Goal: Task Accomplishment & Management: Manage account settings

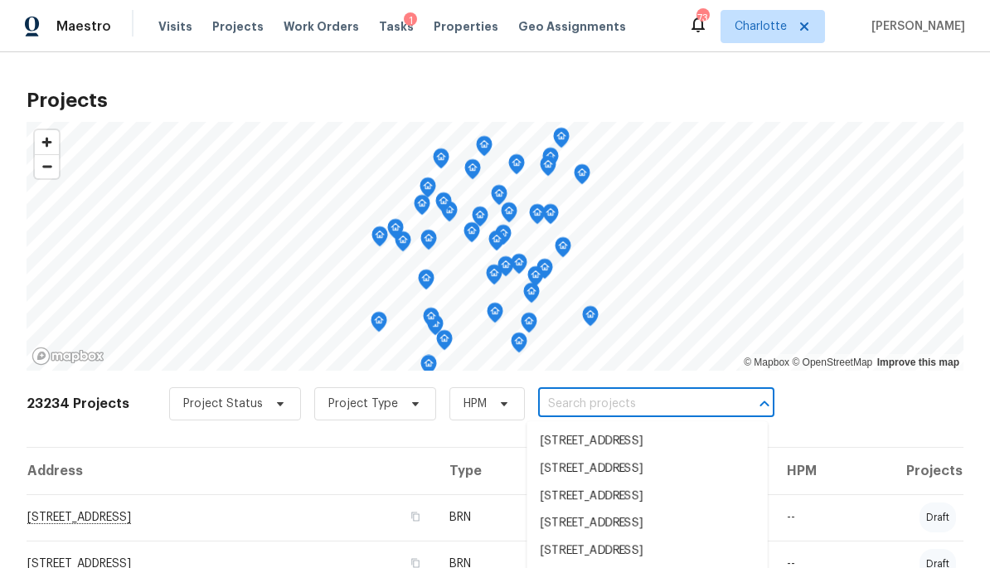
scroll to position [311, 0]
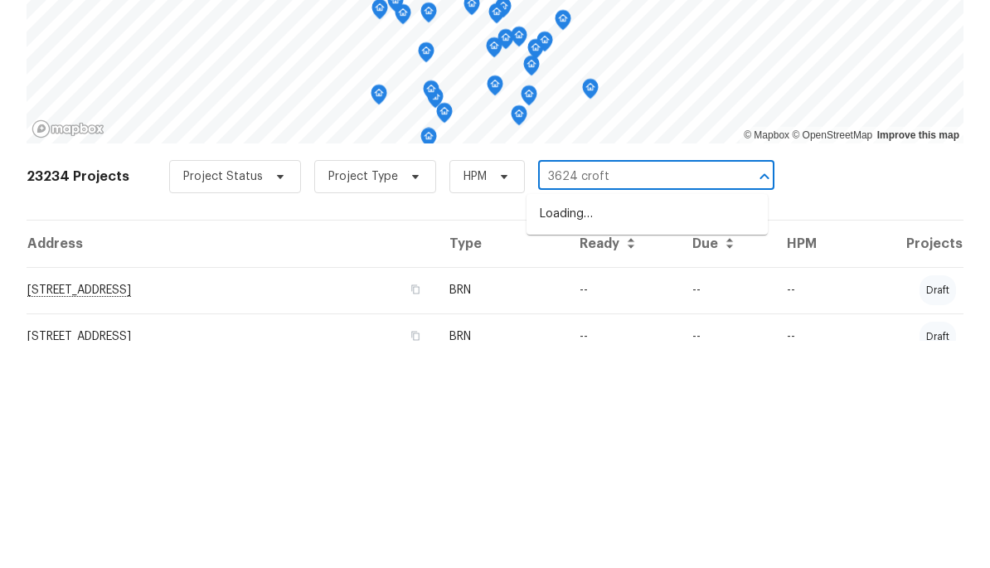
type input "3624 Croft"
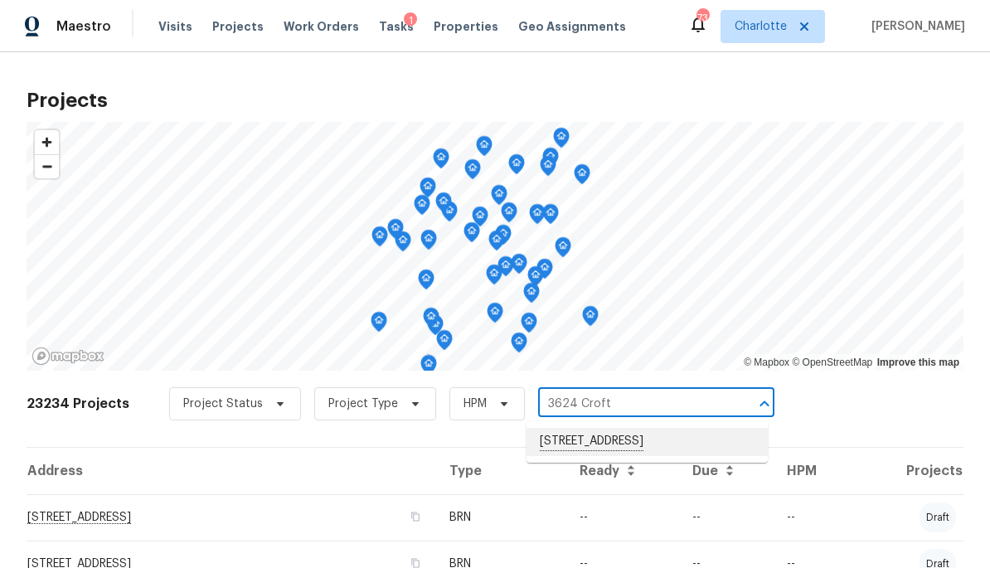
click at [725, 450] on li "3624 Croft Haven Dr, Charlotte, NC 28269" at bounding box center [647, 442] width 241 height 28
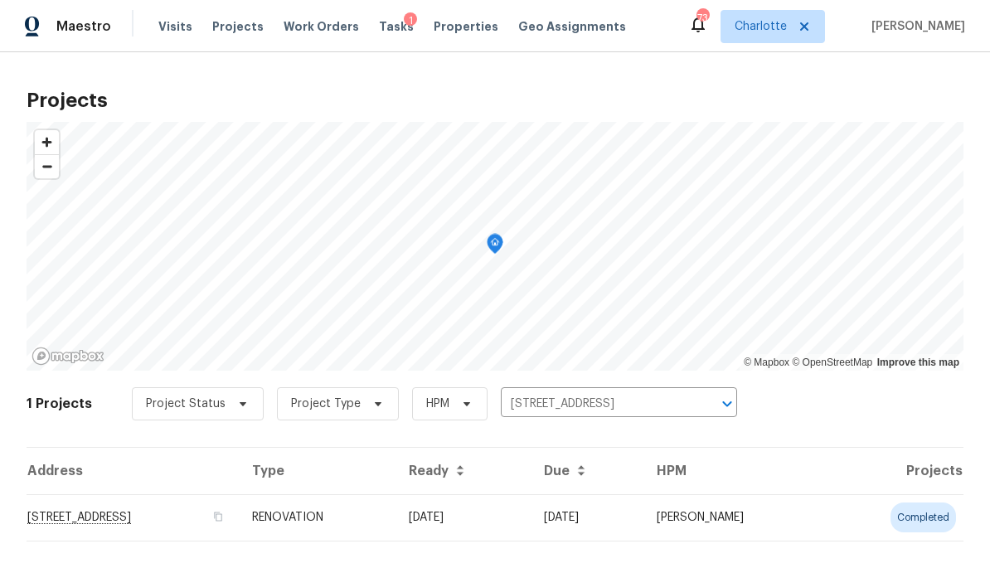
click at [239, 515] on td "3624 Croft Haven Dr, Charlotte, NC 28269" at bounding box center [133, 517] width 212 height 46
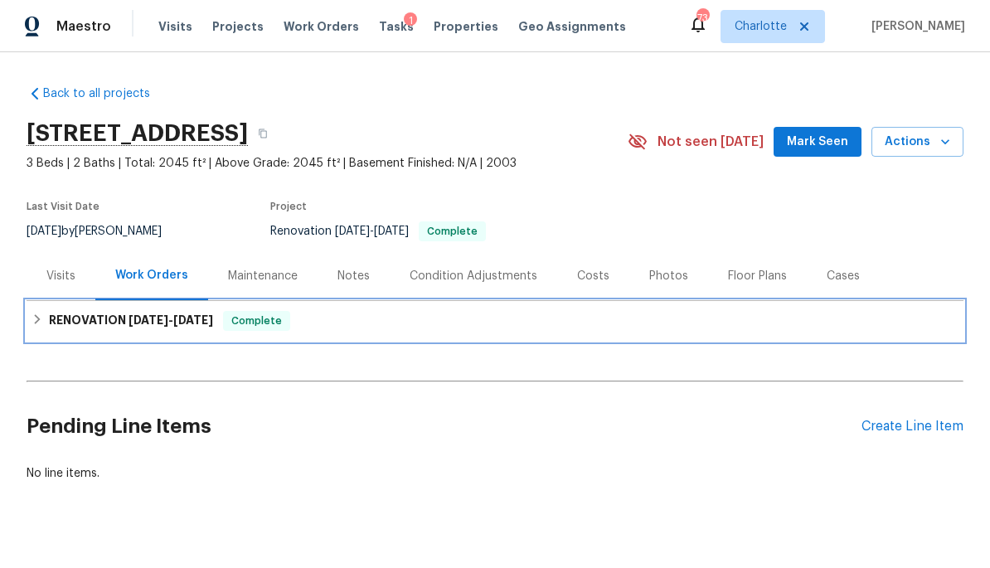
click at [75, 328] on h6 "RENOVATION 8/8/25 - 8/18/25" at bounding box center [131, 321] width 164 height 20
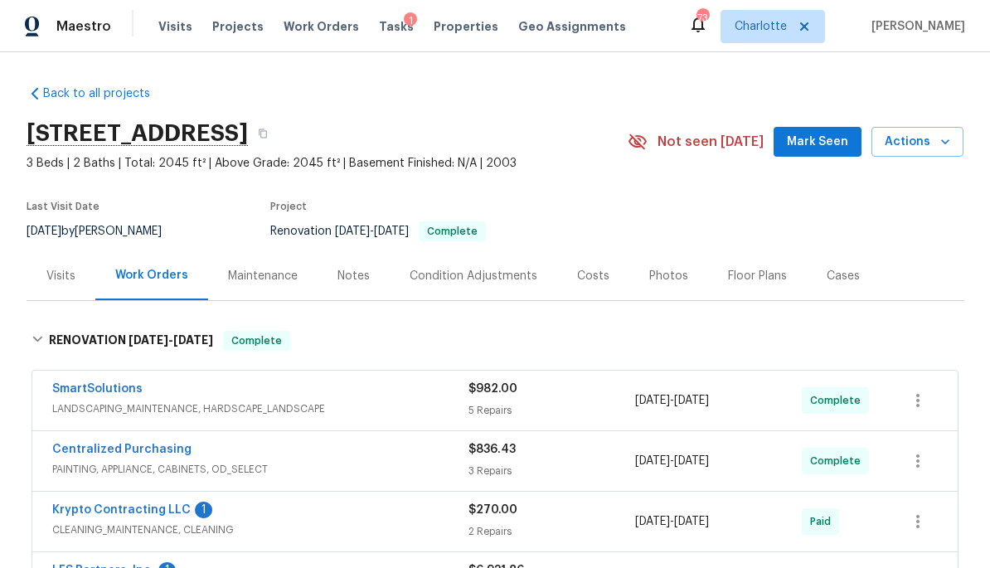
click at [586, 288] on div "Costs" at bounding box center [593, 275] width 72 height 49
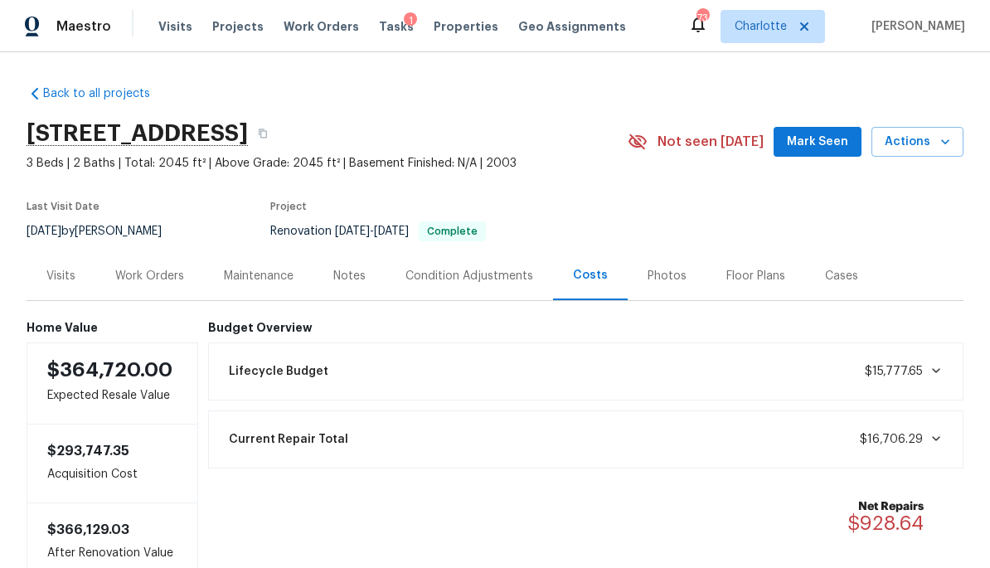
click at [134, 288] on div "Work Orders" at bounding box center [149, 275] width 109 height 49
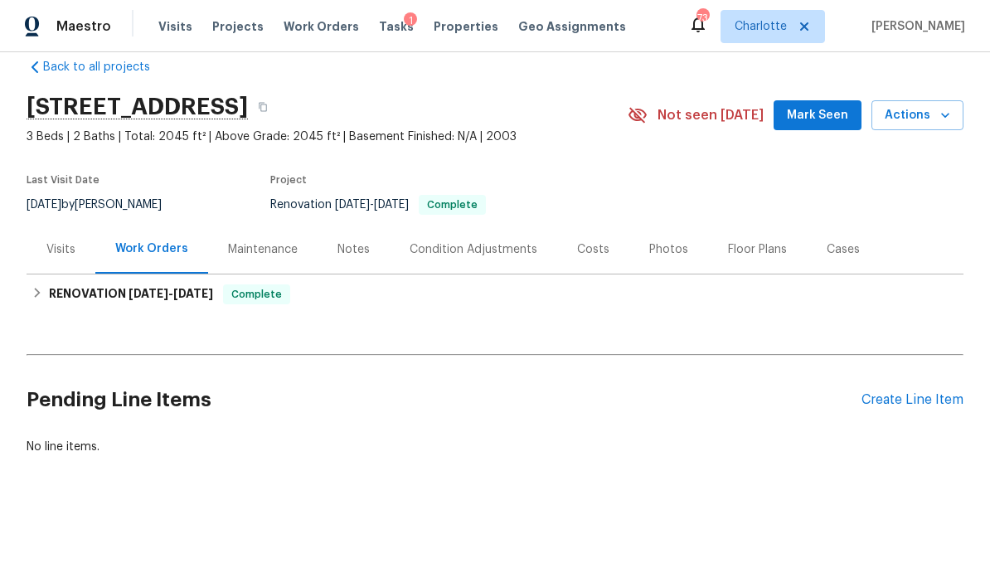
scroll to position [26, 0]
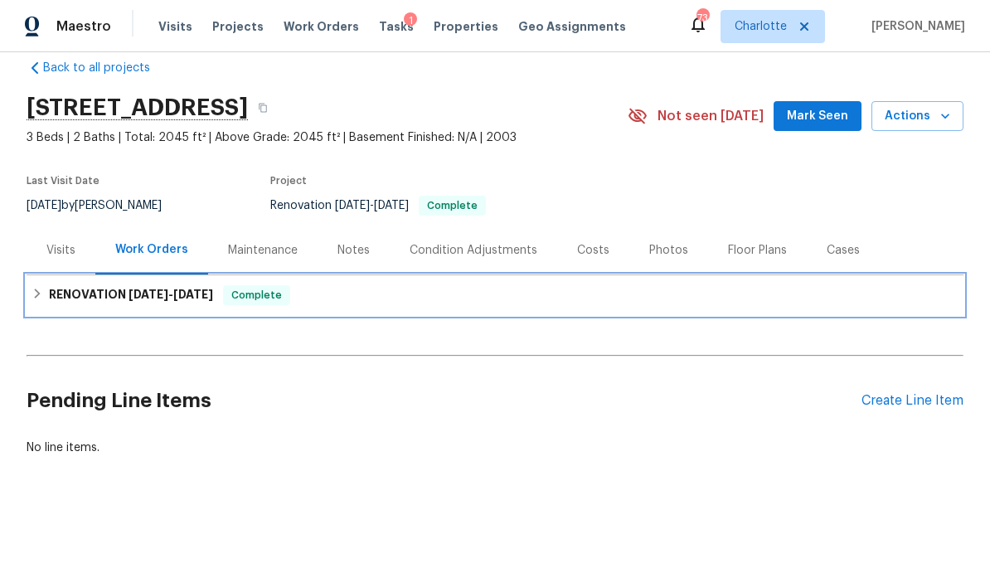
click at [57, 294] on h6 "RENOVATION 8/8/25 - 8/18/25" at bounding box center [131, 295] width 164 height 20
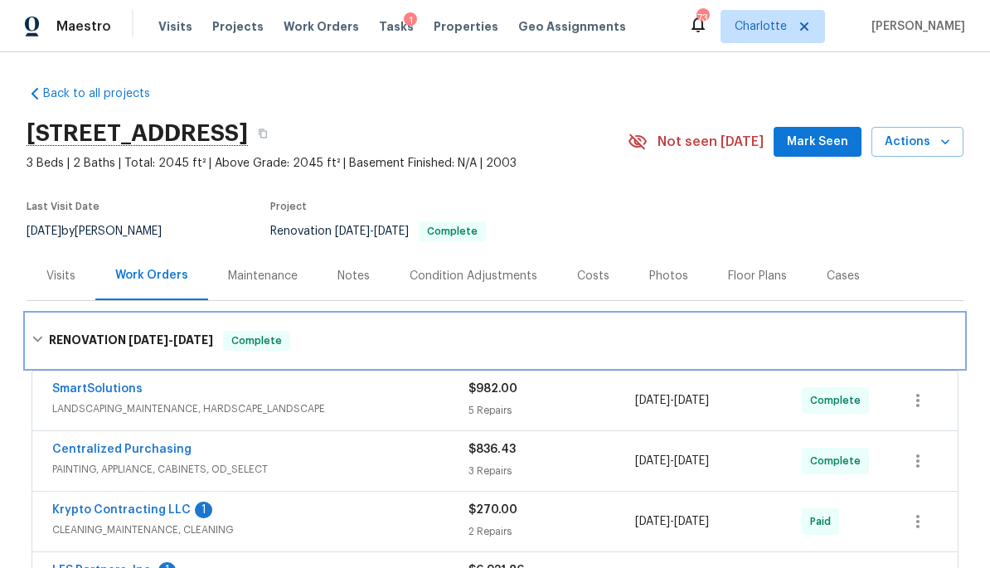
scroll to position [0, 0]
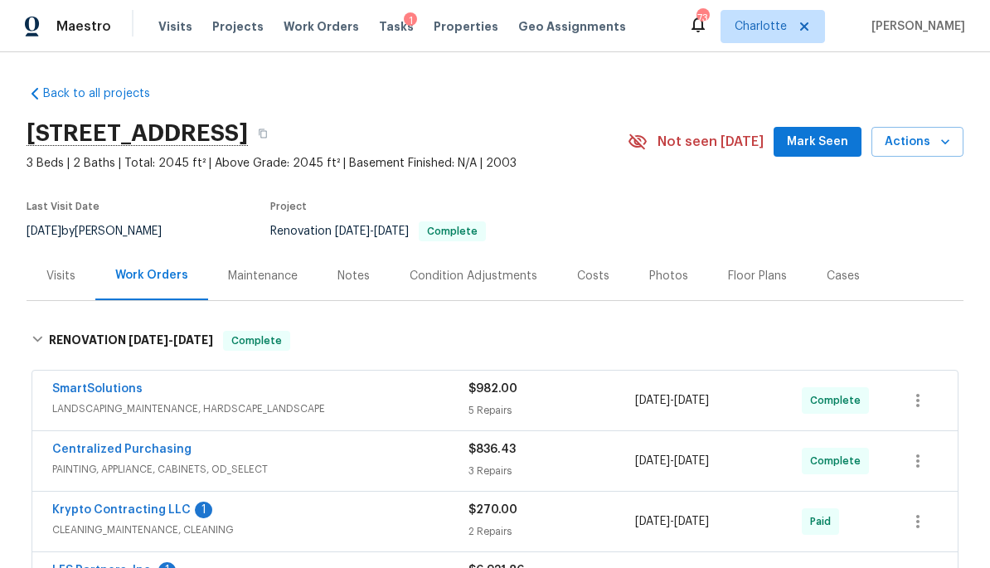
click at [224, 25] on span "Projects" at bounding box center [237, 26] width 51 height 17
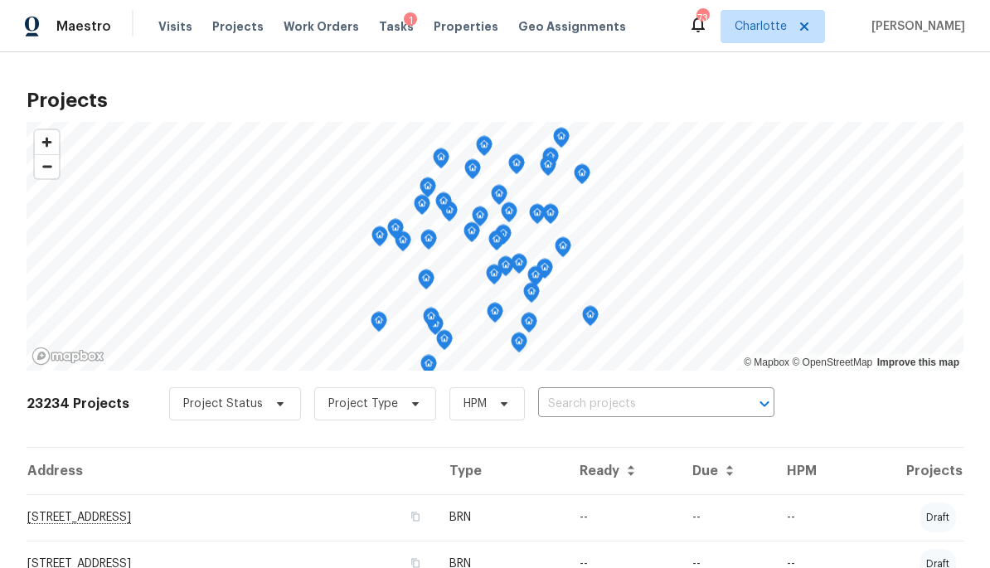
click at [678, 415] on input "text" at bounding box center [633, 404] width 190 height 26
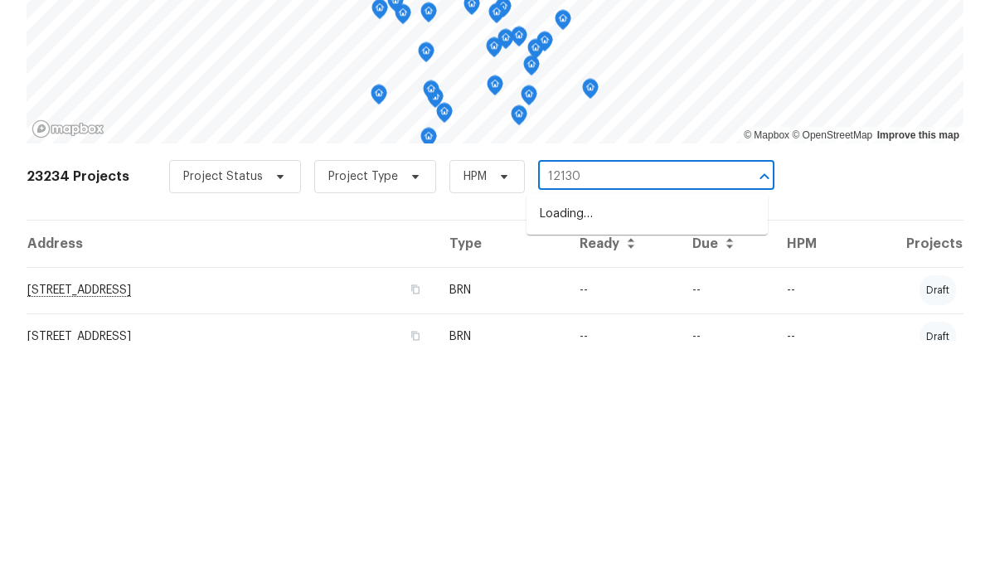
type input "12130 w"
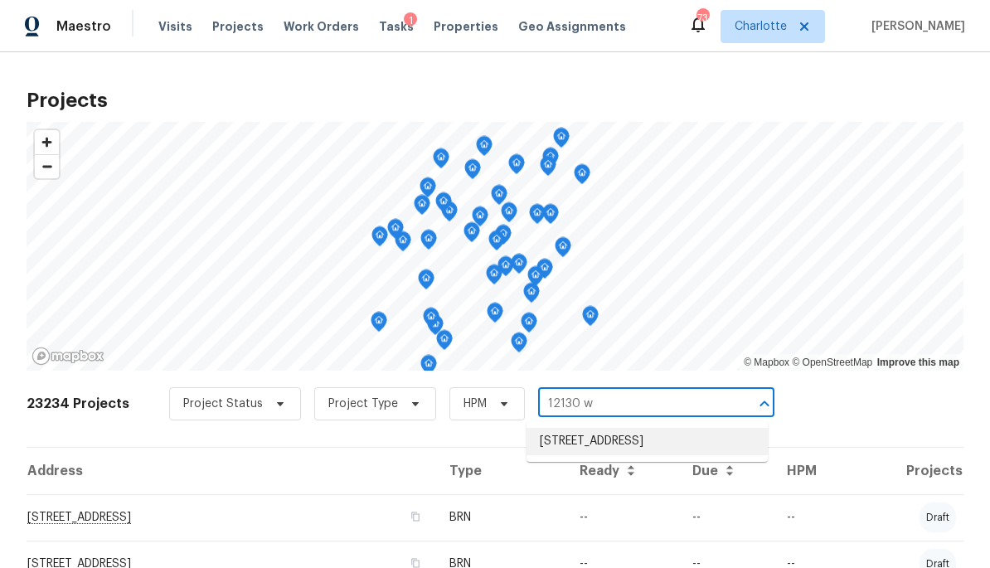
click at [677, 452] on li "12130 Wild Garden Ct, Charlotte, NC 28269" at bounding box center [647, 441] width 241 height 27
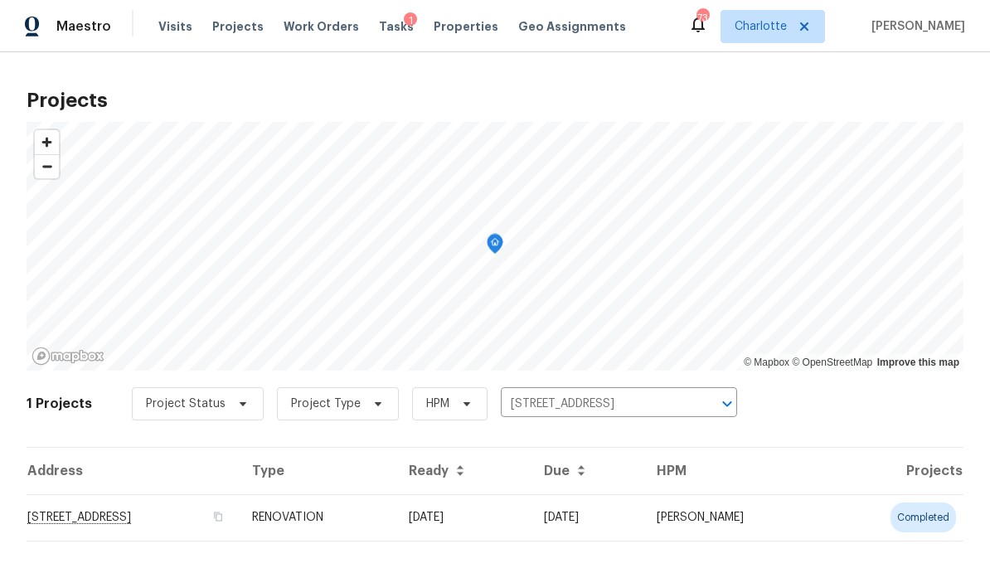
click at [239, 515] on td "12130 Wild Garden Ct, Charlotte, NC 28269" at bounding box center [133, 517] width 212 height 46
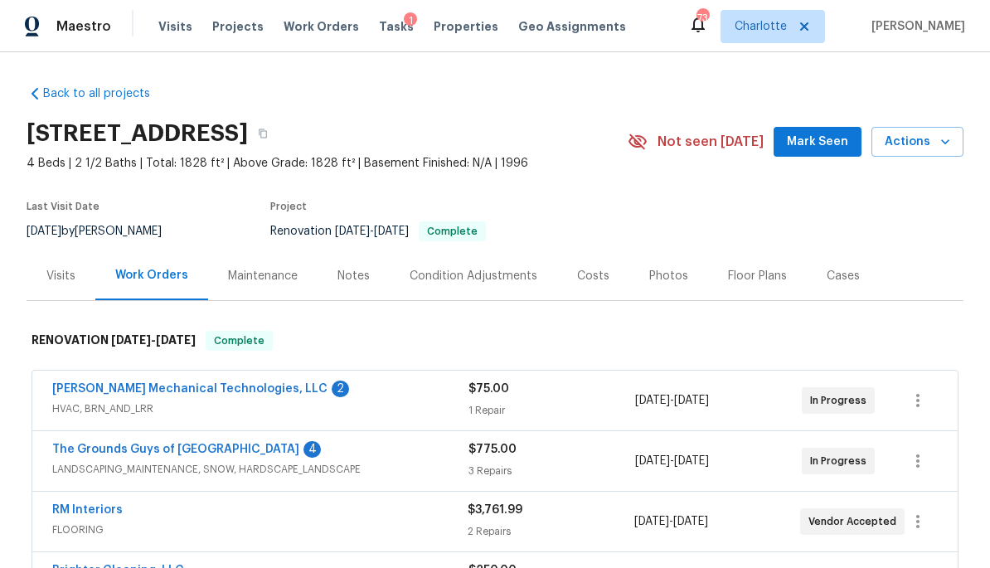
click at [593, 274] on div "Costs" at bounding box center [593, 276] width 32 height 17
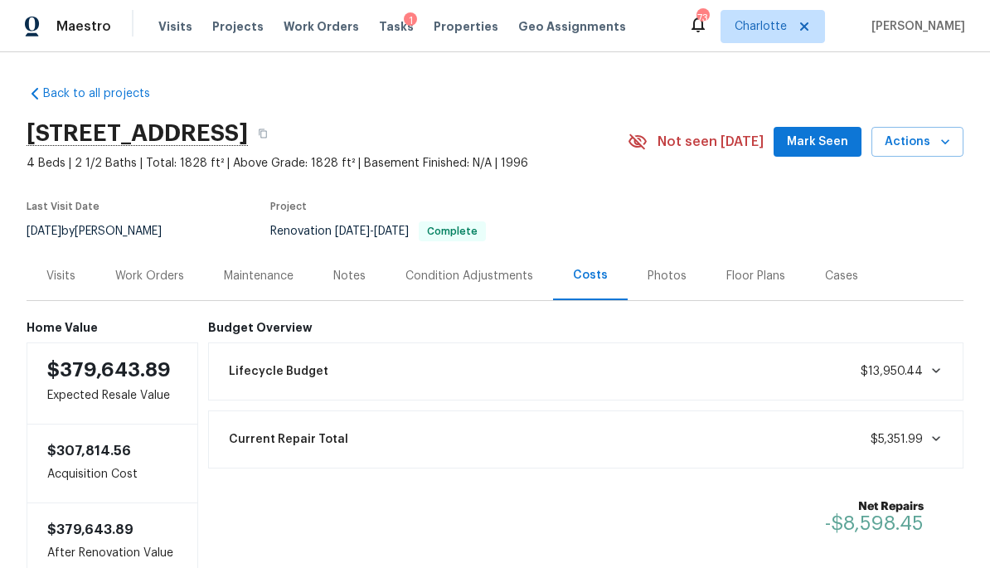
click at [142, 277] on div "Work Orders" at bounding box center [149, 276] width 69 height 17
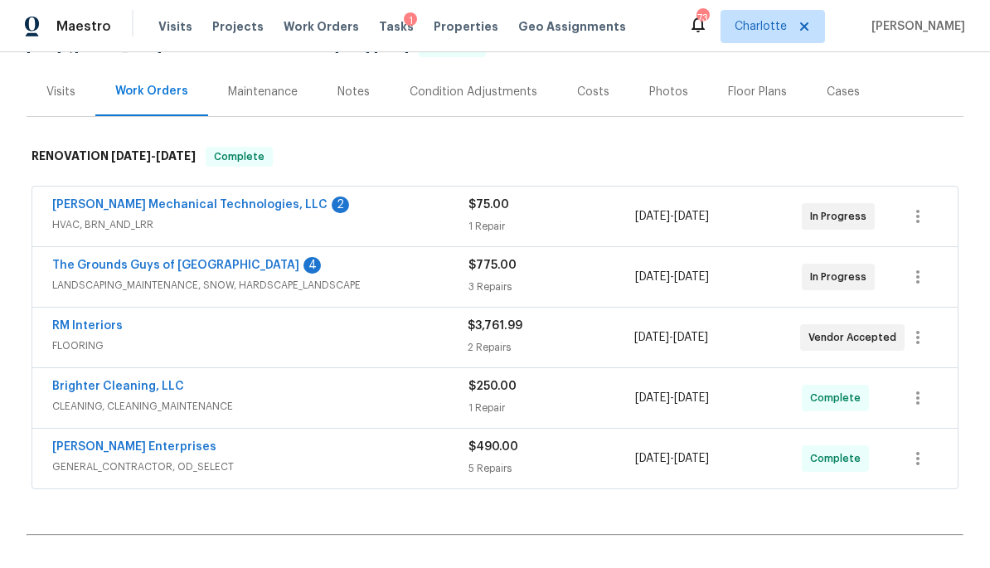
scroll to position [187, 0]
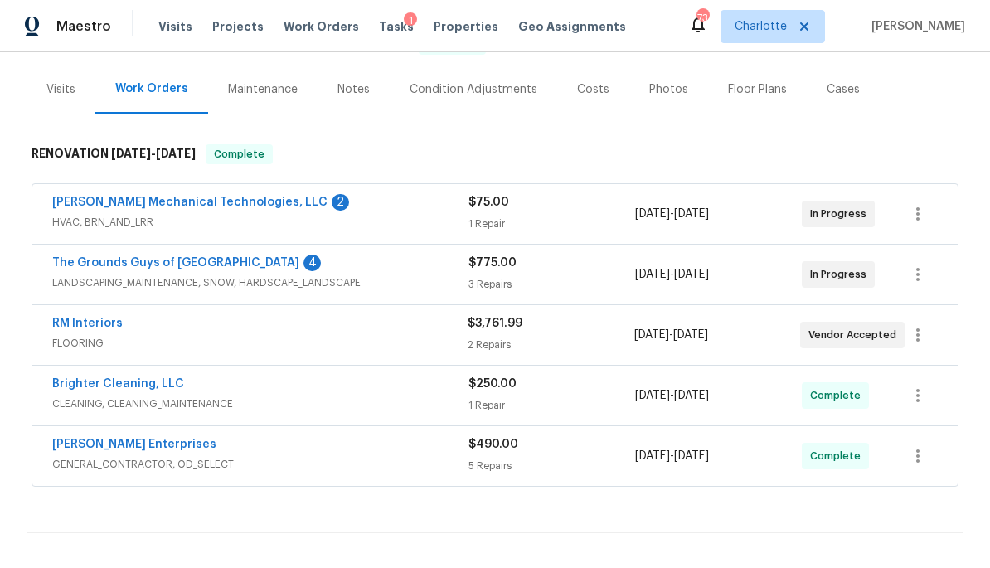
click at [330, 335] on span "FLOORING" at bounding box center [259, 343] width 415 height 17
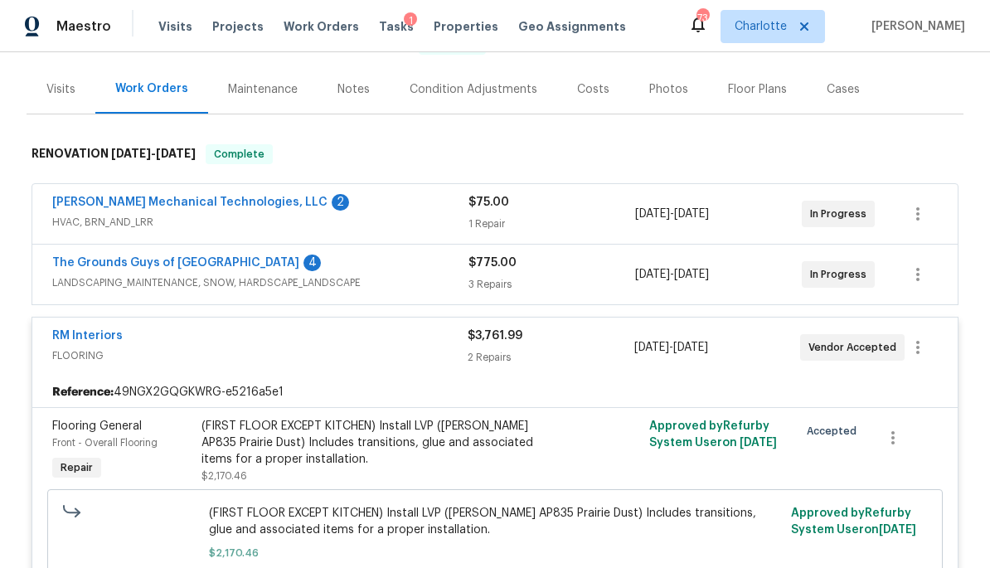
click at [310, 328] on div "RM Interiors" at bounding box center [259, 338] width 415 height 20
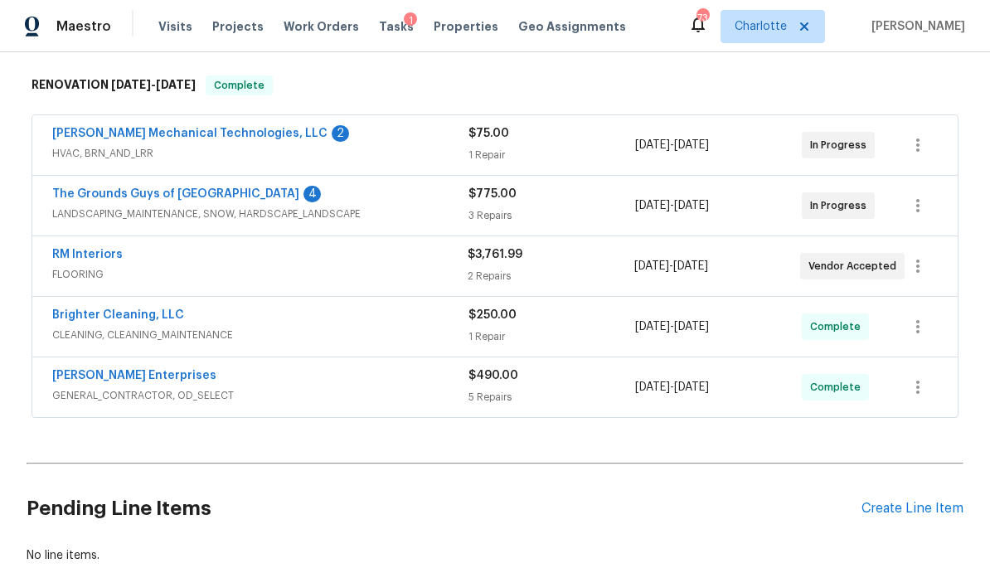
scroll to position [256, 0]
click at [93, 137] on link "[PERSON_NAME] Mechanical Technologies, LLC" at bounding box center [189, 133] width 275 height 12
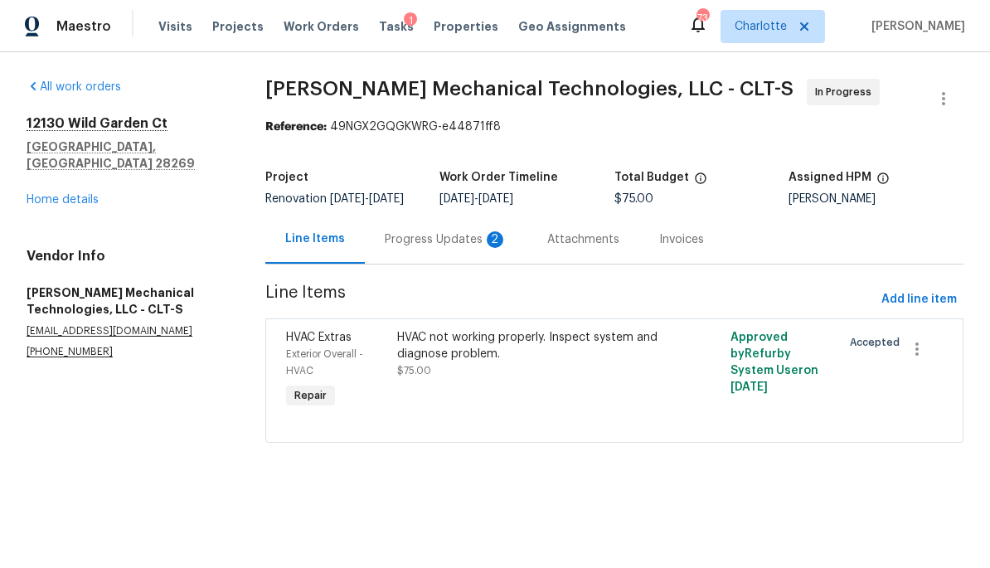
click at [456, 248] on div "Progress Updates 2" at bounding box center [446, 239] width 123 height 17
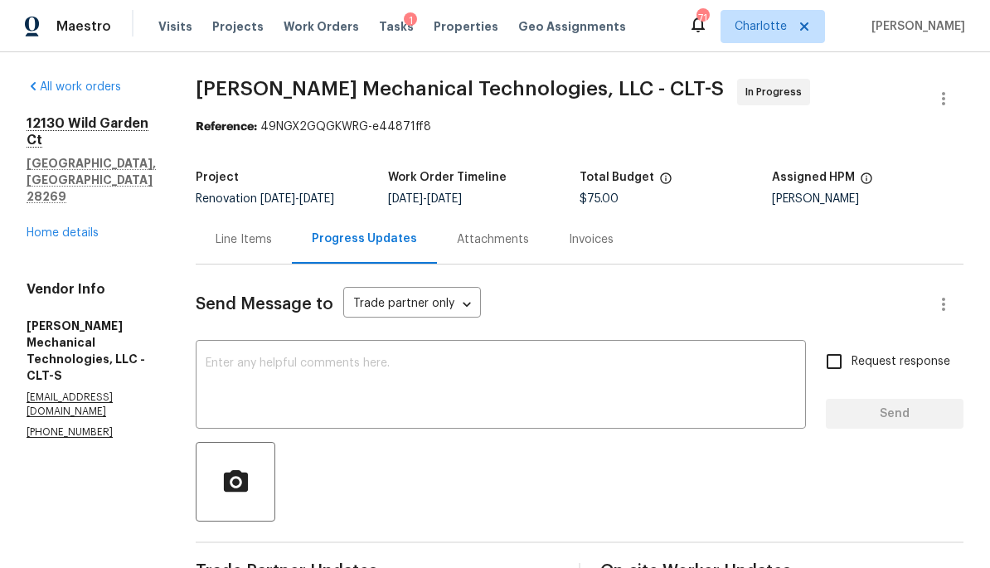
click at [56, 227] on link "Home details" at bounding box center [63, 233] width 72 height 12
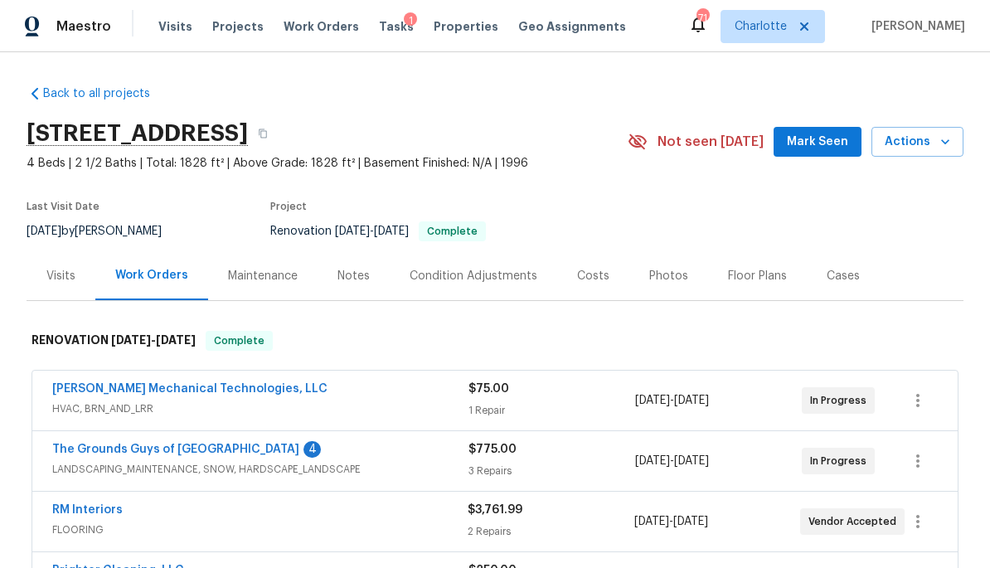
click at [478, 259] on div "Condition Adjustments" at bounding box center [474, 275] width 168 height 49
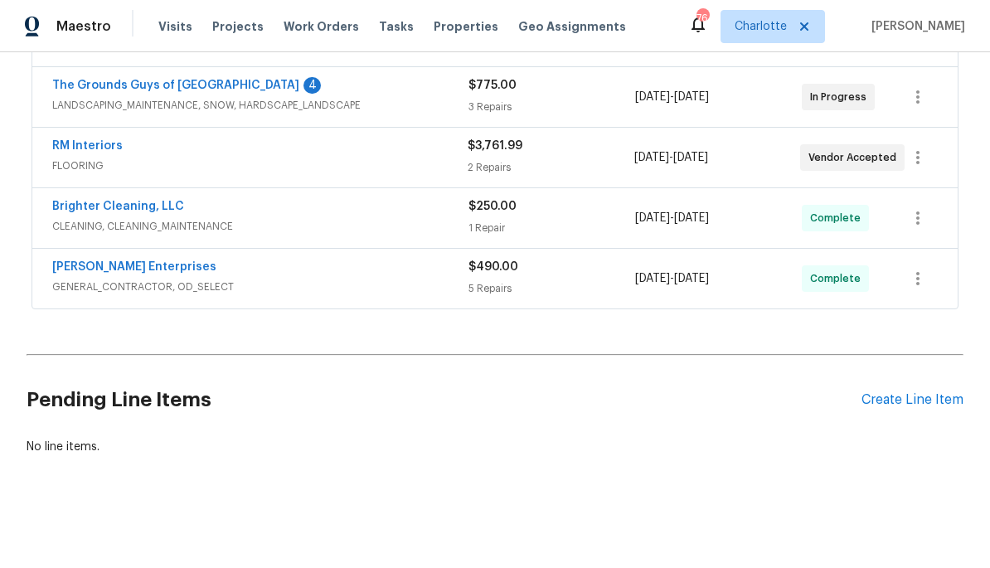
scroll to position [363, 0]
click at [224, 34] on span "Projects" at bounding box center [237, 26] width 51 height 17
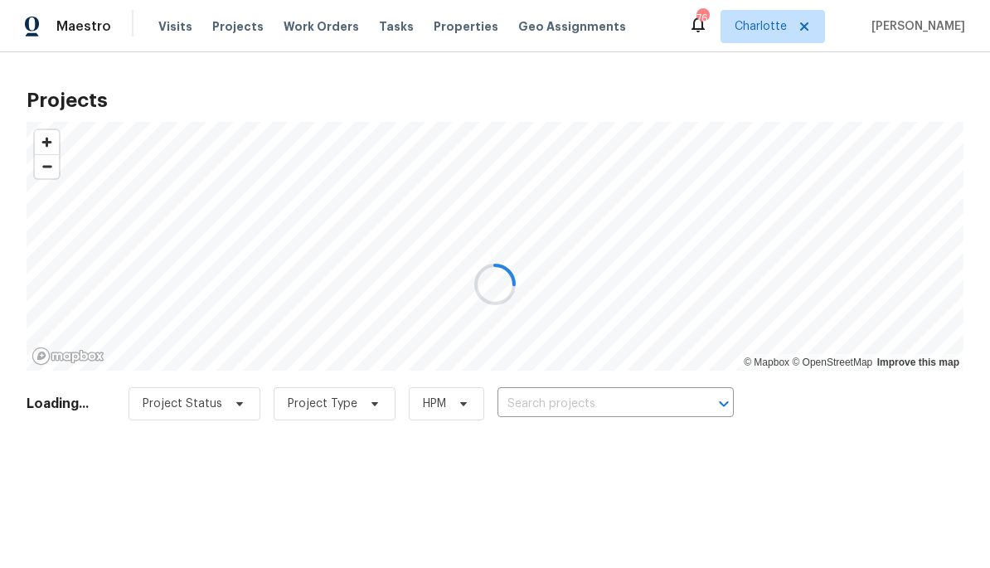
click at [651, 414] on div at bounding box center [495, 284] width 990 height 568
click at [619, 407] on div at bounding box center [495, 284] width 990 height 568
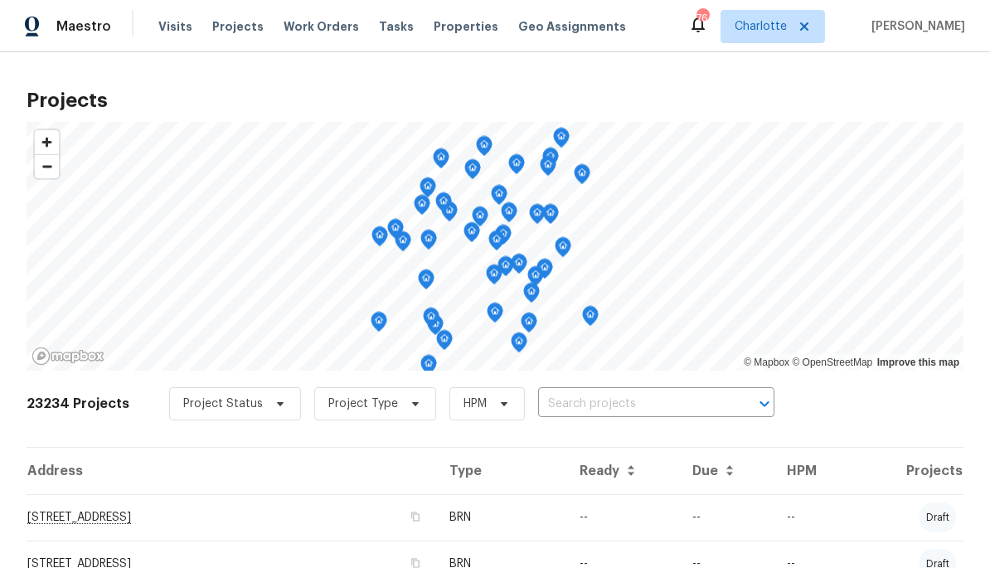
click at [641, 404] on input "text" at bounding box center [633, 404] width 190 height 26
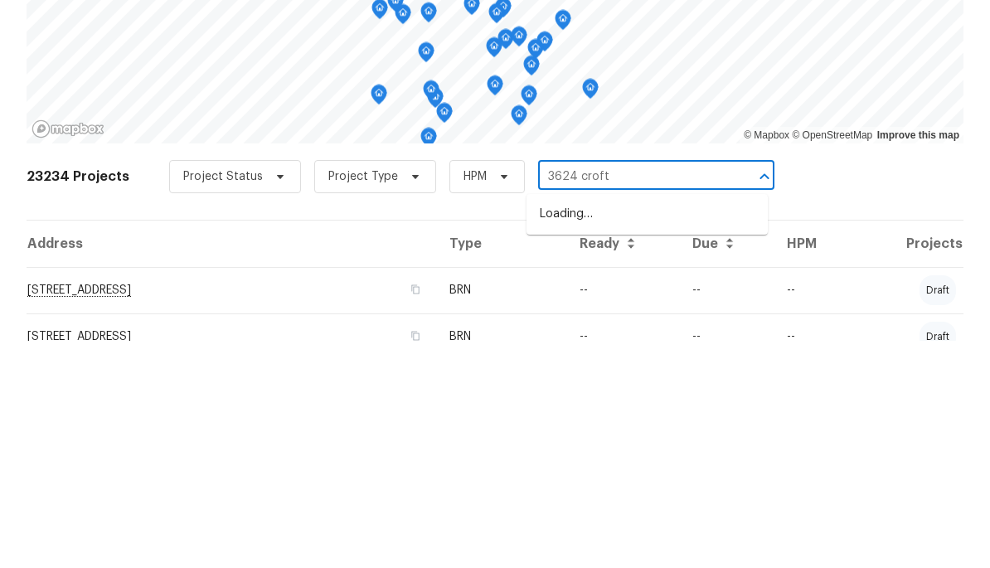
type input "3624 Croft"
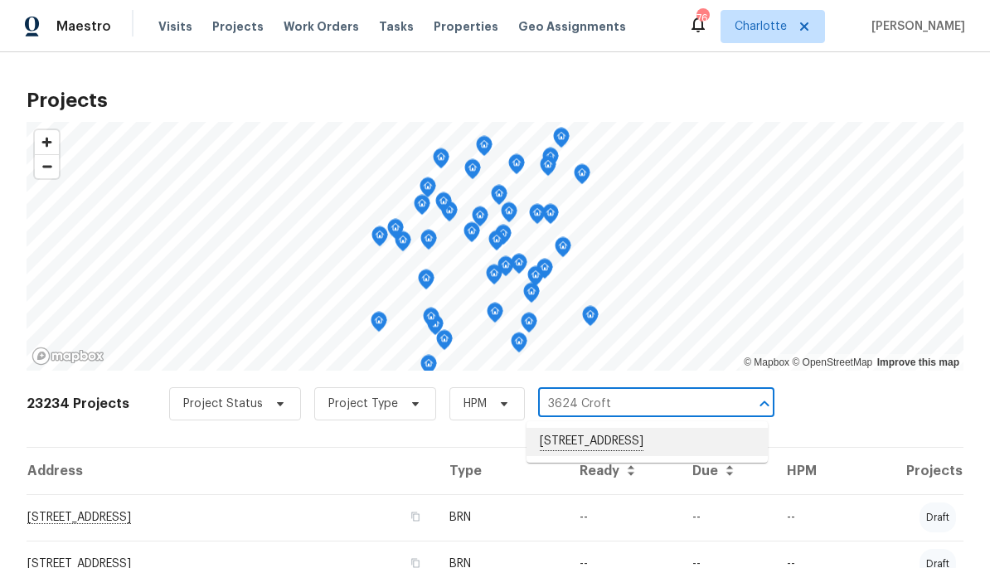
click at [681, 456] on li "3624 Croft Haven Dr, Charlotte, NC 28269" at bounding box center [647, 442] width 241 height 28
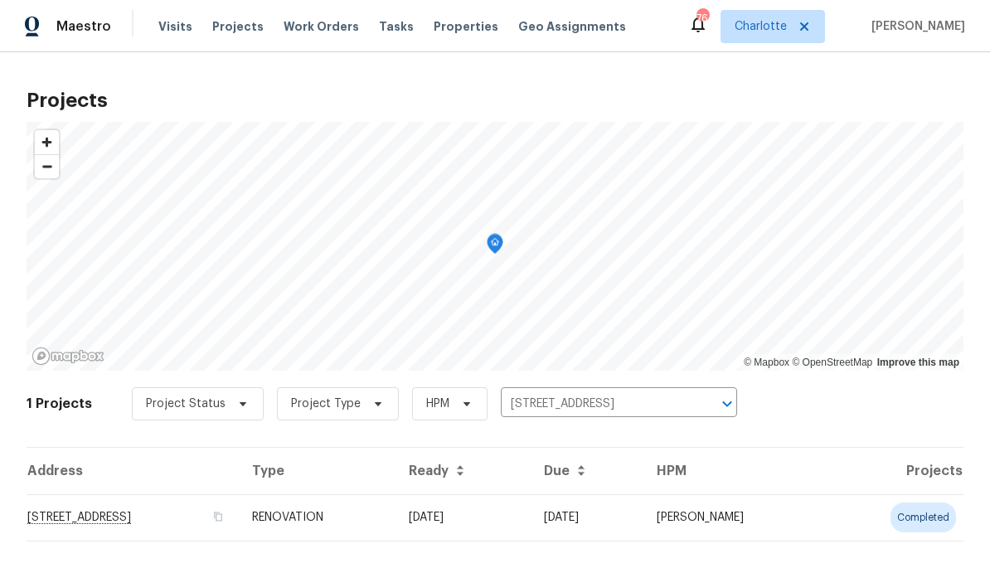
click at [239, 532] on td "3624 Croft Haven Dr, Charlotte, NC 28269" at bounding box center [133, 517] width 212 height 46
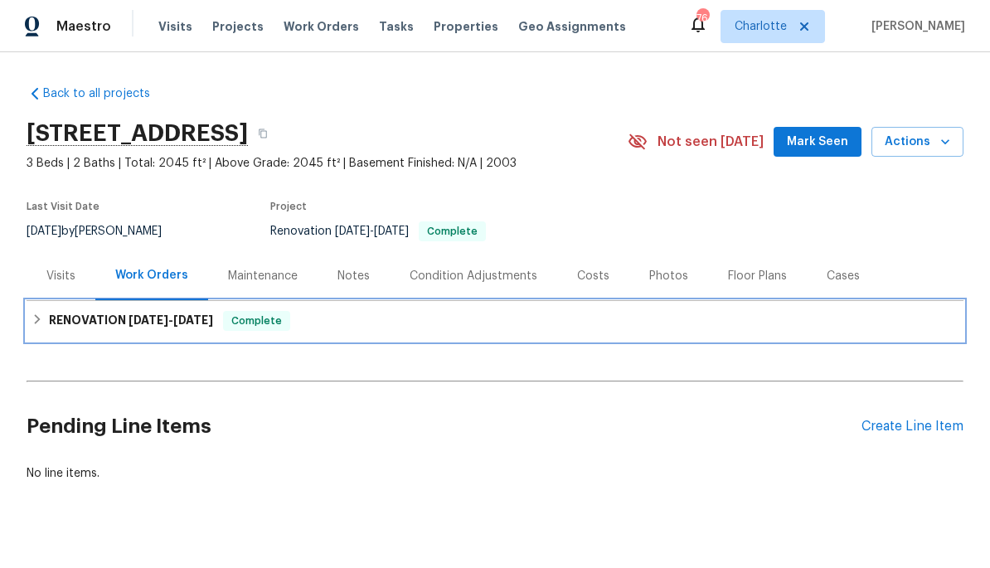
click at [87, 319] on h6 "RENOVATION 8/8/25 - 8/18/25" at bounding box center [131, 321] width 164 height 20
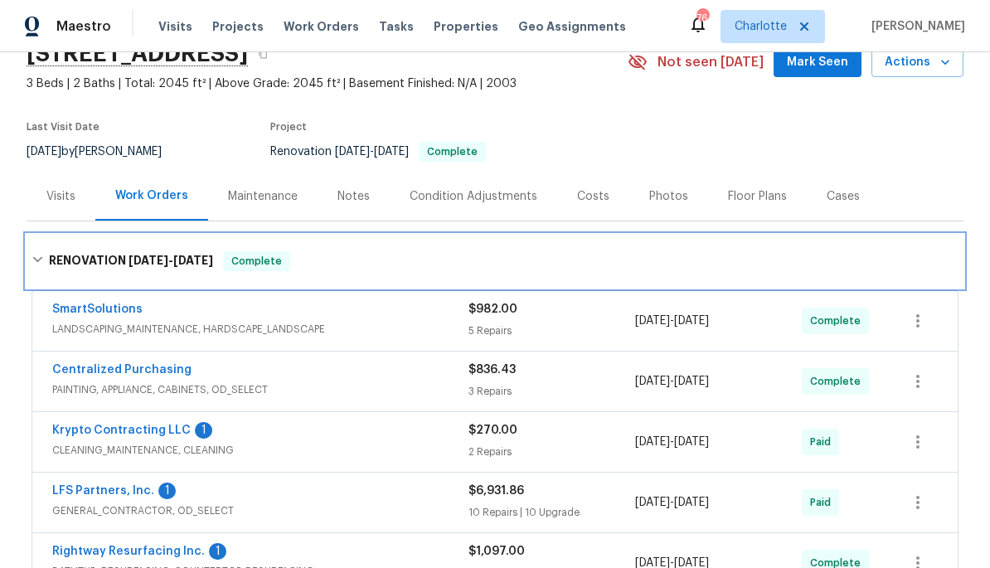
scroll to position [84, 0]
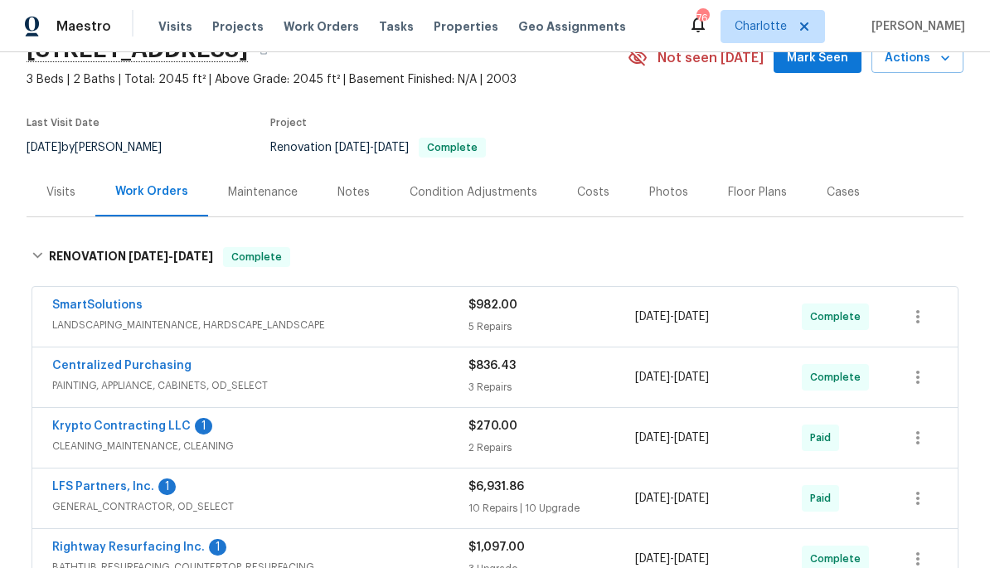
click at [581, 201] on div "Costs" at bounding box center [593, 192] width 72 height 49
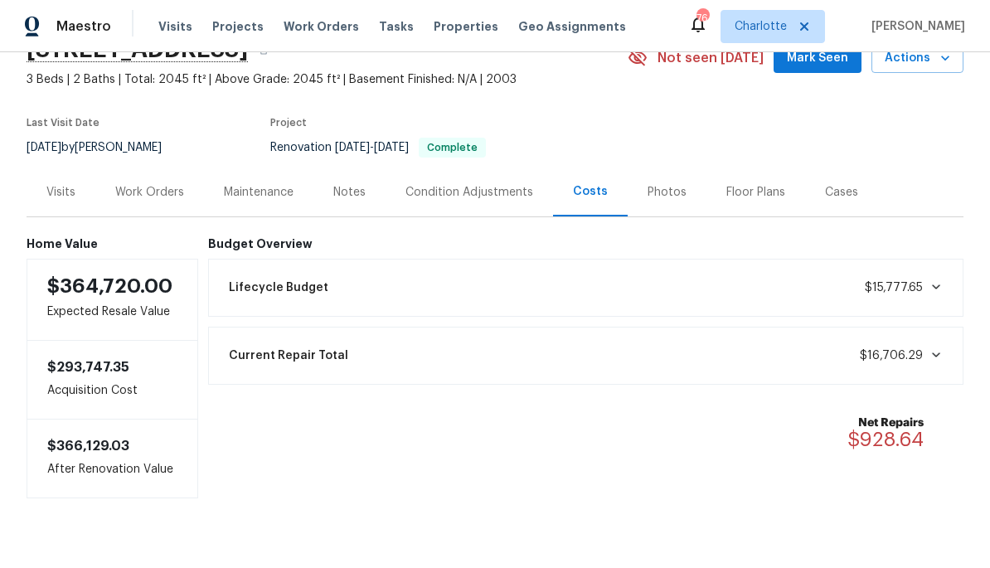
click at [147, 208] on div "Work Orders" at bounding box center [149, 192] width 109 height 49
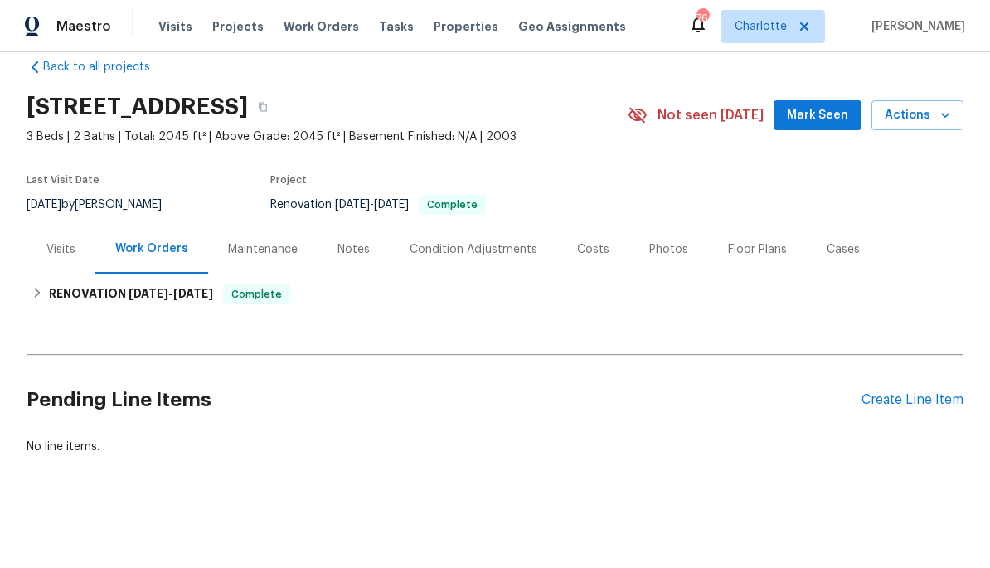
scroll to position [26, 0]
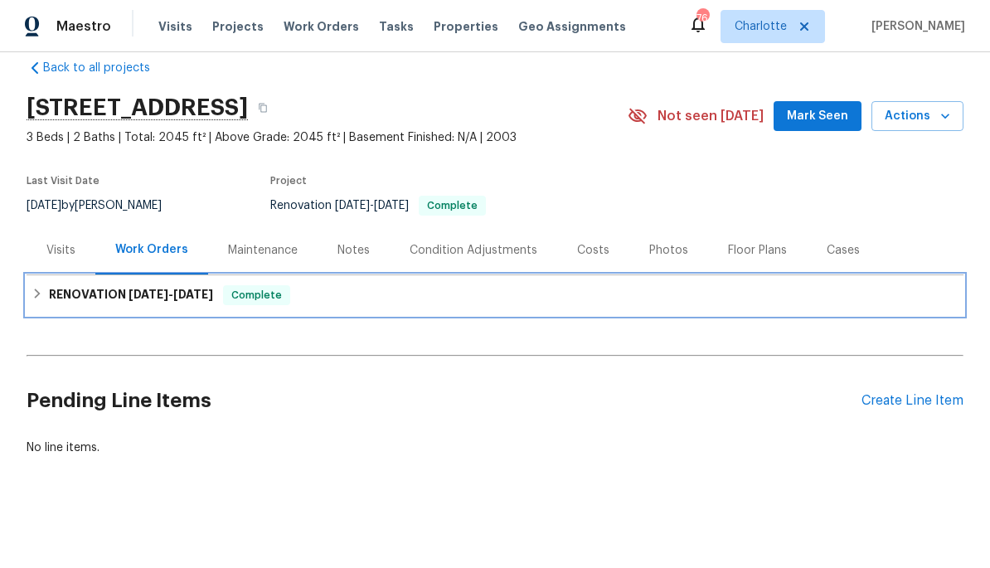
click at [87, 300] on h6 "RENOVATION 8/8/25 - 8/18/25" at bounding box center [131, 295] width 164 height 20
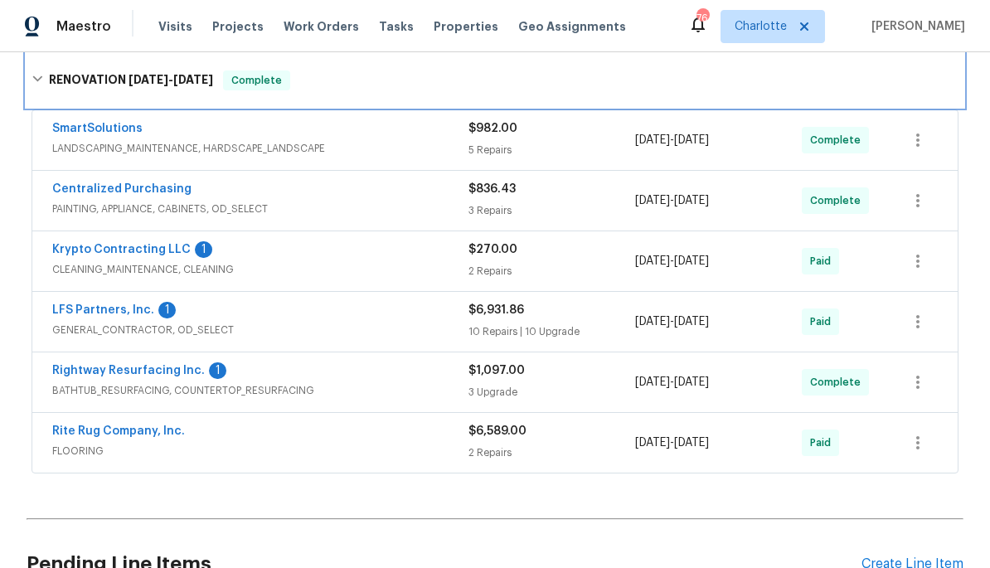
scroll to position [264, 0]
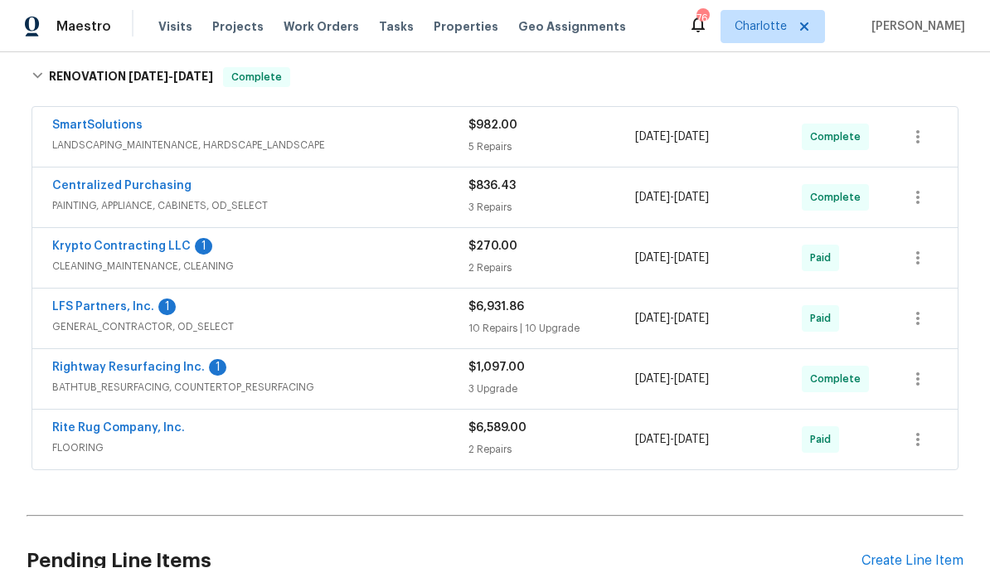
click at [302, 455] on span "FLOORING" at bounding box center [260, 448] width 416 height 17
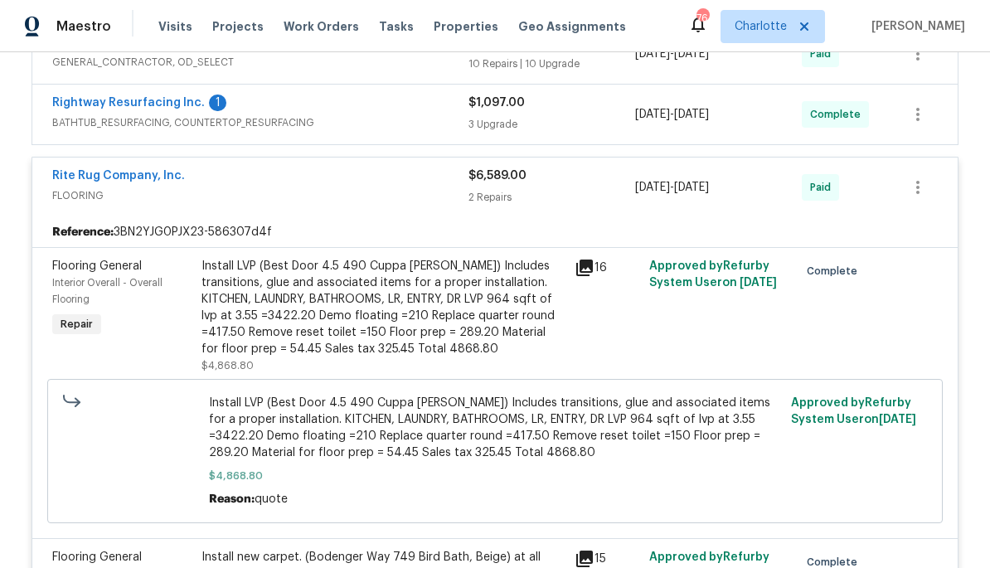
scroll to position [530, 0]
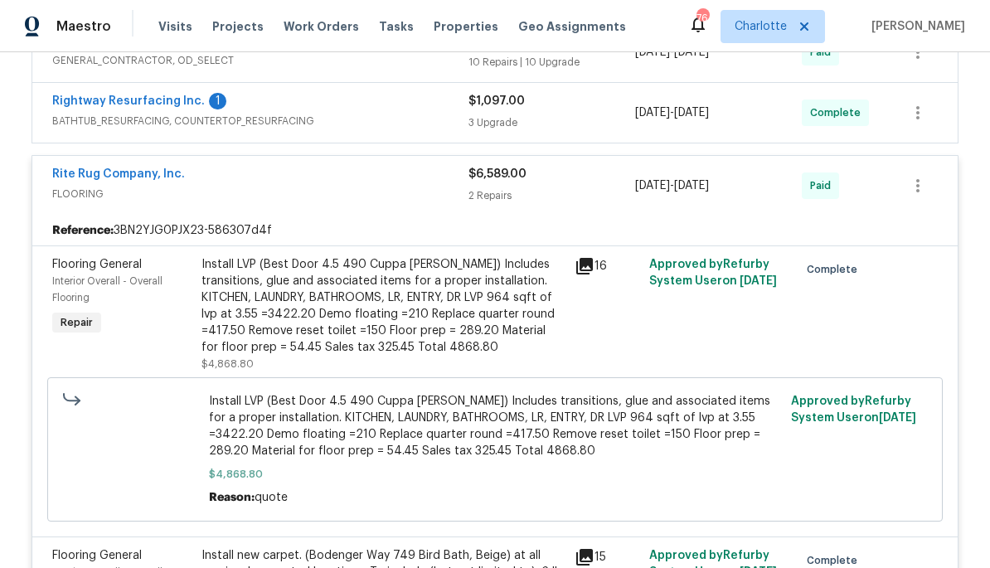
click at [330, 219] on div "Reference: 3BN2YJG0PJX23-586307d4f" at bounding box center [494, 231] width 925 height 30
click at [334, 201] on span "FLOORING" at bounding box center [260, 194] width 416 height 17
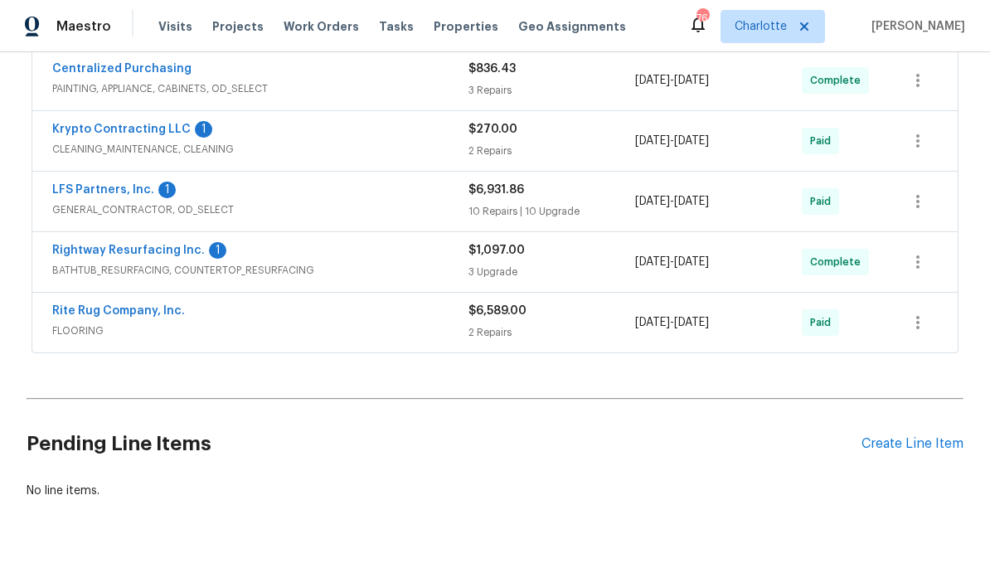
scroll to position [370, 0]
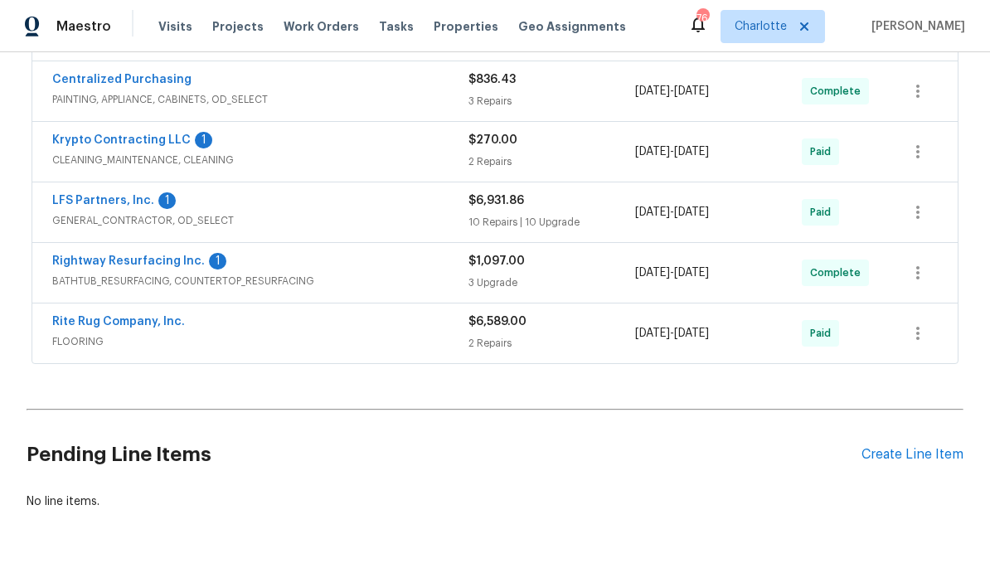
click at [351, 270] on div "Rightway Resurfacing Inc. 1" at bounding box center [260, 263] width 416 height 20
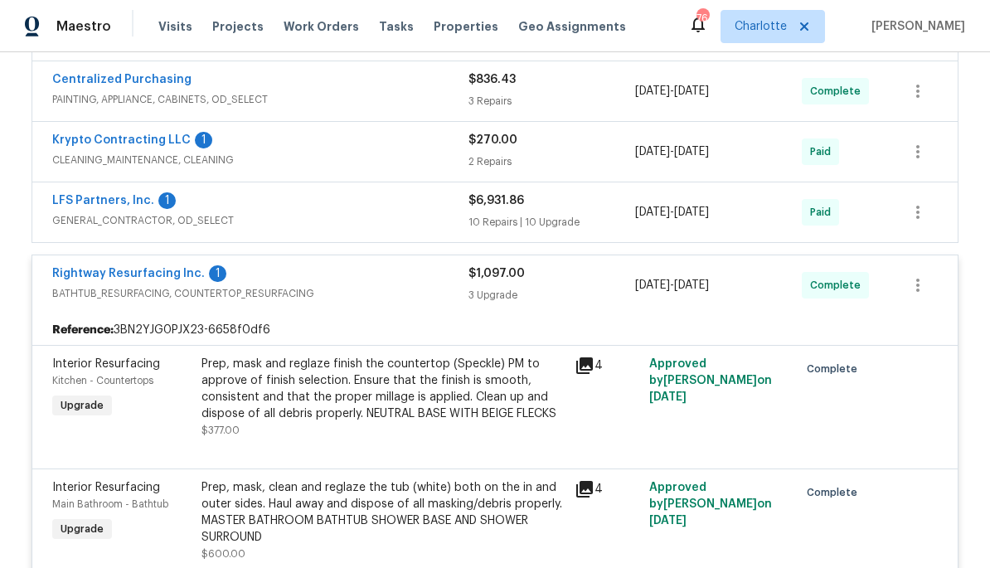
click at [325, 304] on div "Rightway Resurfacing Inc. 1 BATHTUB_RESURFACING, COUNTERTOP_RESURFACING" at bounding box center [260, 285] width 416 height 40
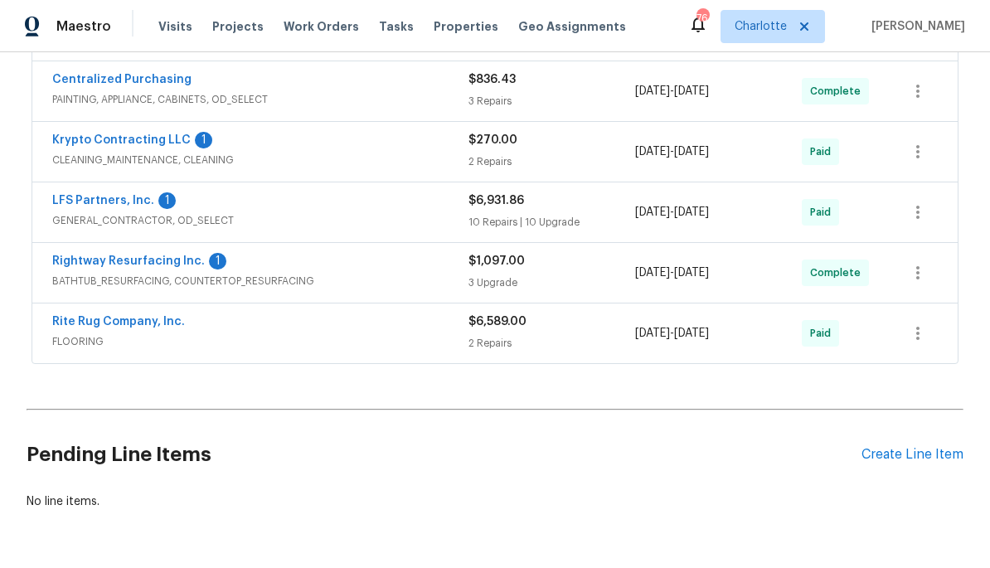
click at [332, 216] on span "GENERAL_CONTRACTOR, OD_SELECT" at bounding box center [260, 220] width 416 height 17
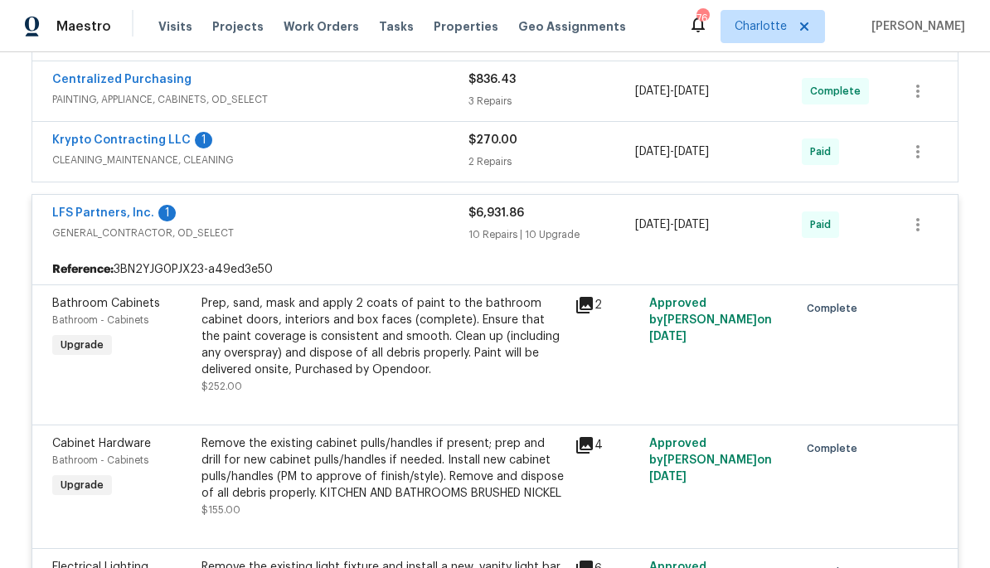
click at [329, 241] on div "LFS Partners, Inc. 1 GENERAL_CONTRACTOR, OD_SELECT" at bounding box center [260, 225] width 416 height 40
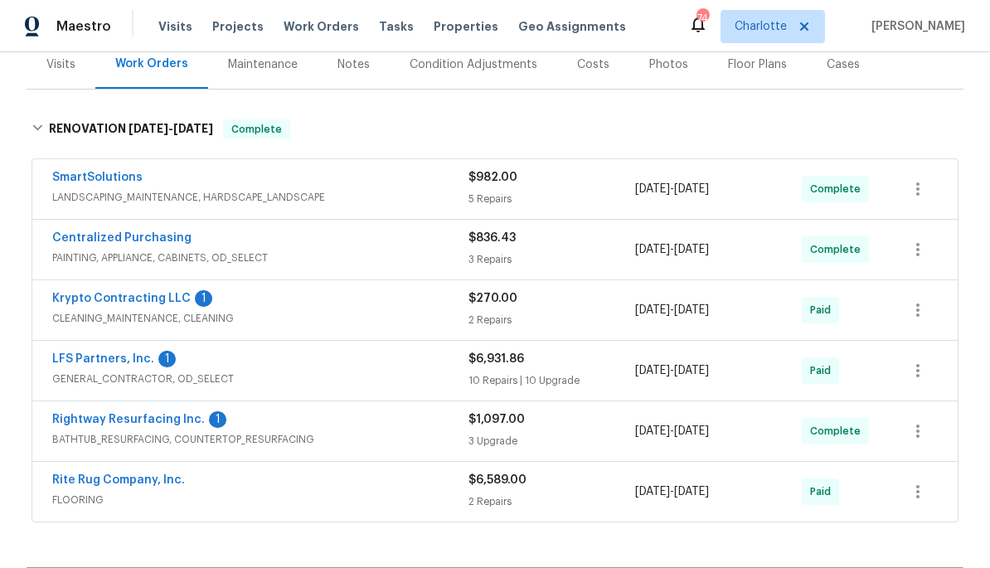
scroll to position [214, 0]
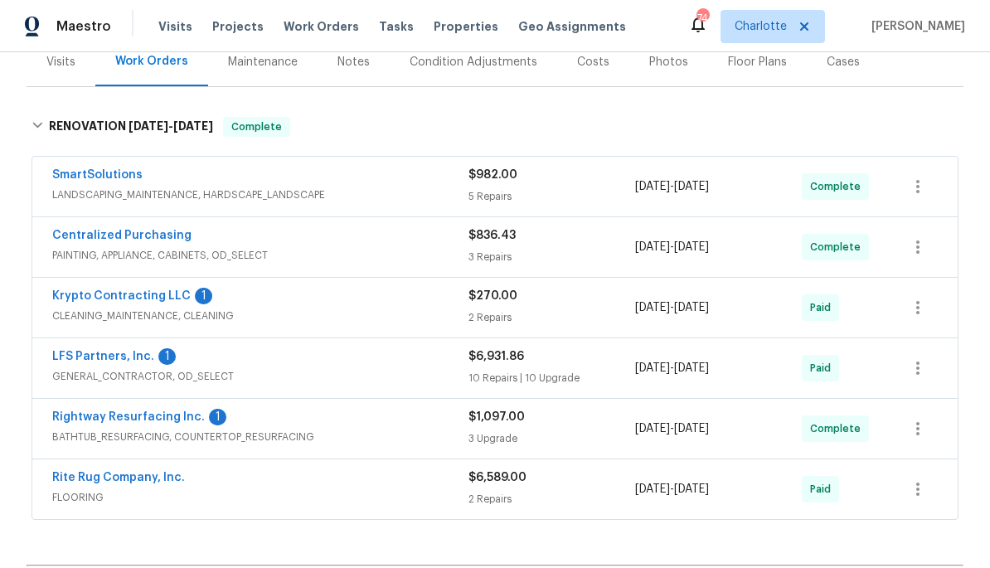
click at [312, 478] on div "Rite Rug Company, Inc." at bounding box center [260, 479] width 416 height 20
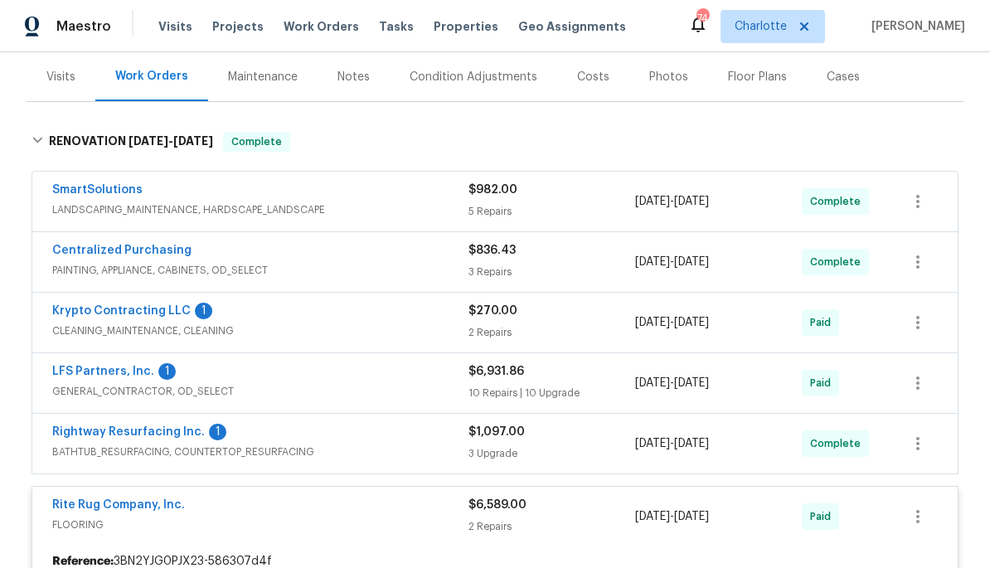
scroll to position [193, 0]
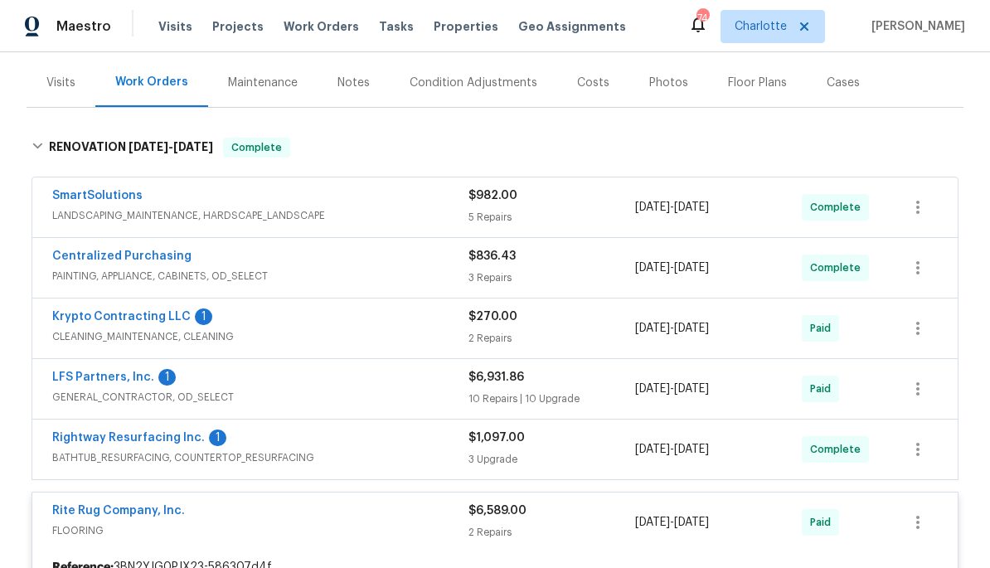
click at [328, 391] on span "GENERAL_CONTRACTOR, OD_SELECT" at bounding box center [260, 397] width 416 height 17
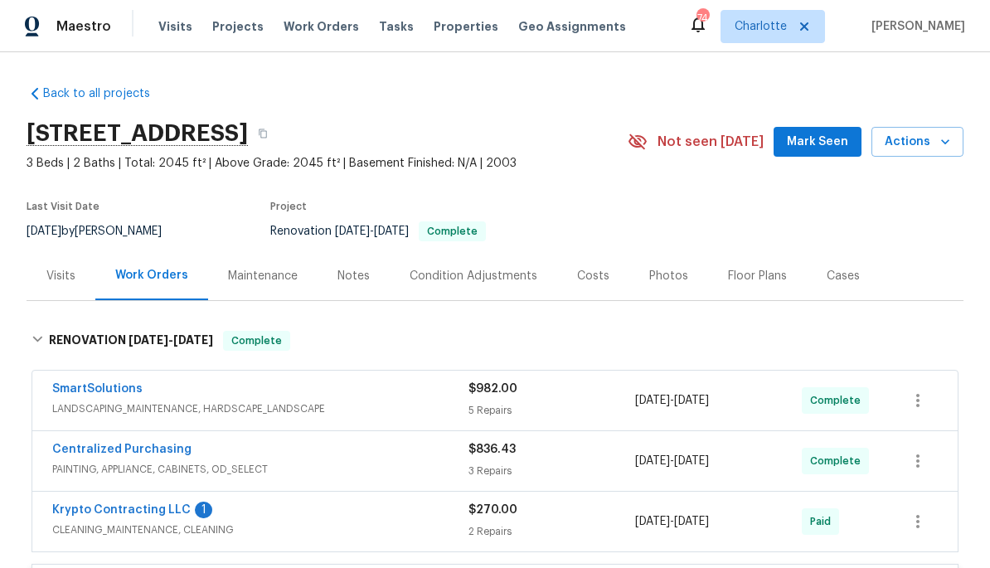
scroll to position [0, 0]
click at [599, 282] on div "Costs" at bounding box center [593, 276] width 32 height 17
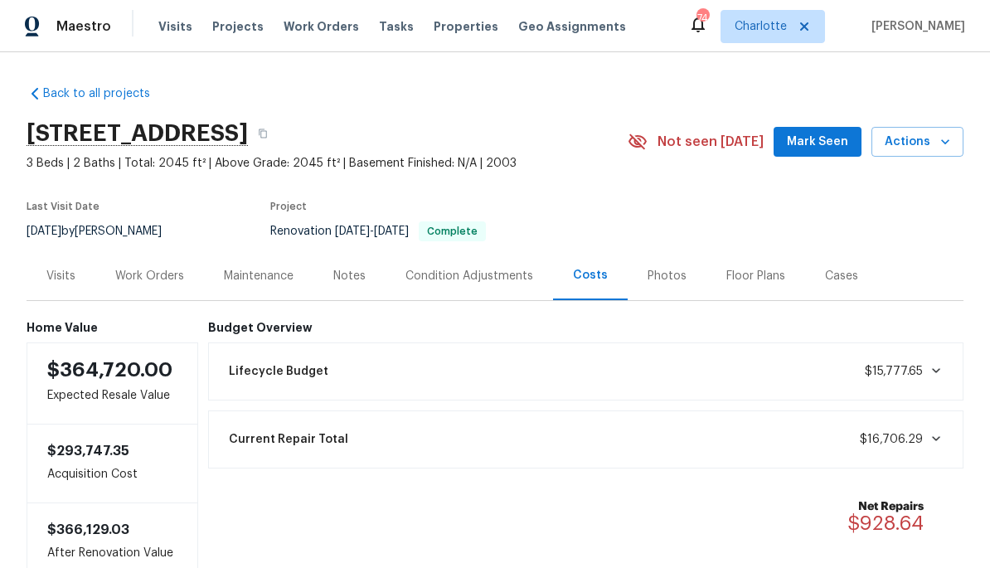
click at [222, 27] on span "Projects" at bounding box center [237, 26] width 51 height 17
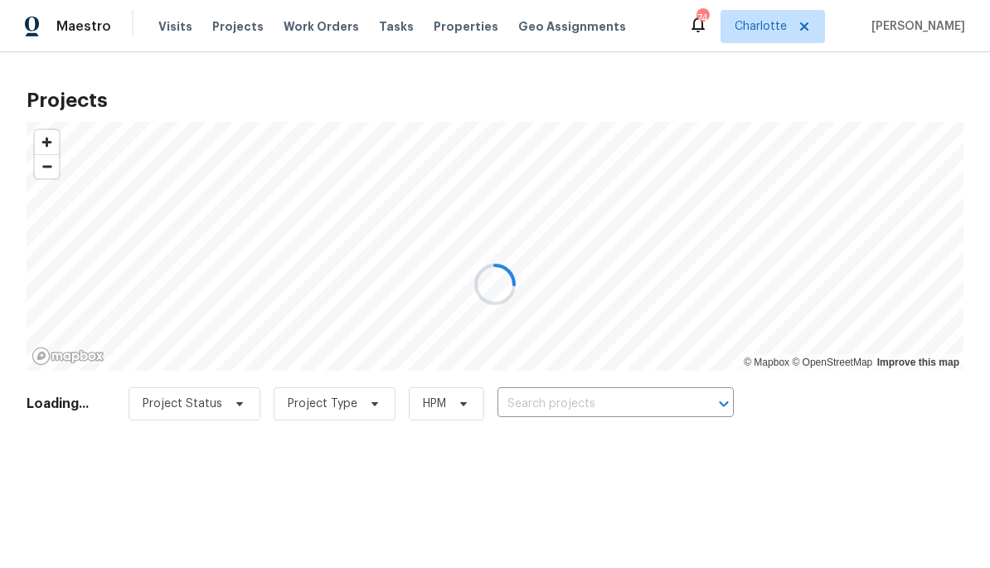
click at [636, 403] on div at bounding box center [495, 284] width 990 height 568
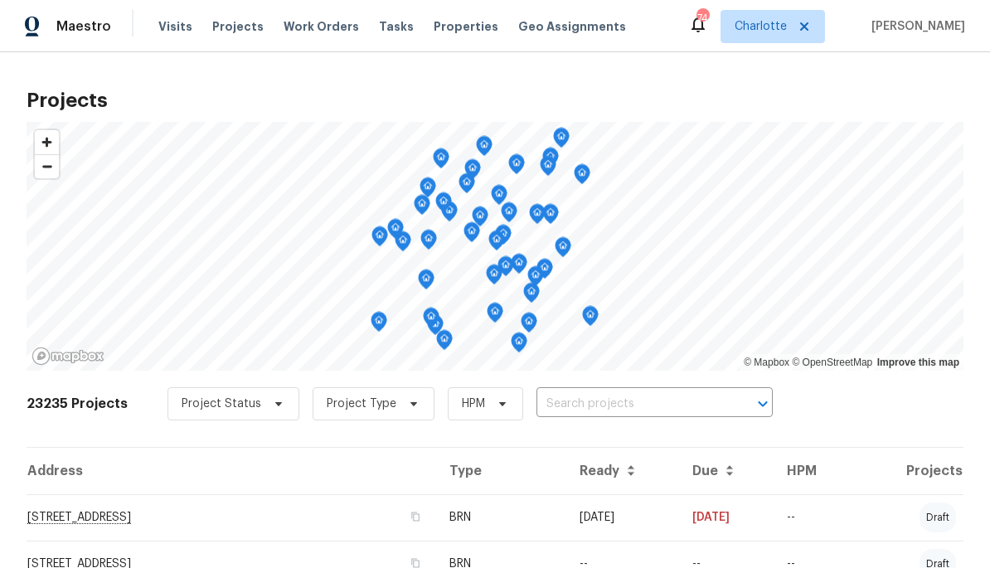
click at [639, 409] on input "text" at bounding box center [632, 404] width 190 height 26
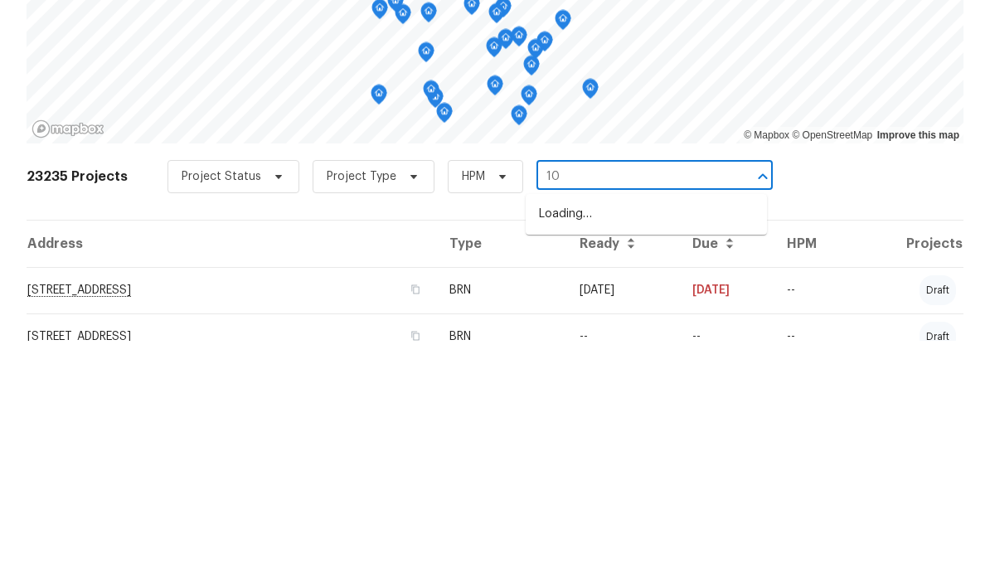
type input "1"
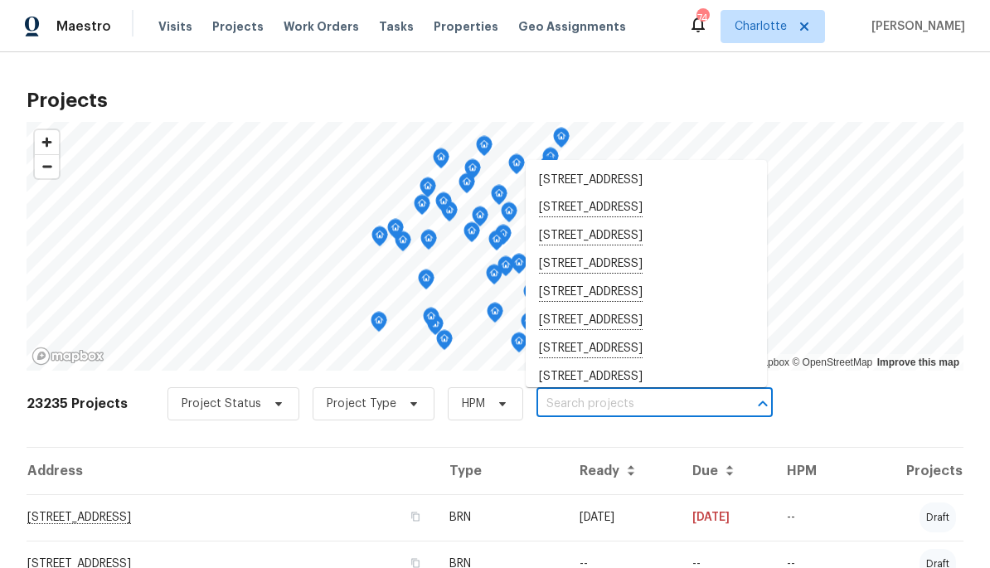
click at [644, 410] on input "text" at bounding box center [632, 404] width 190 height 26
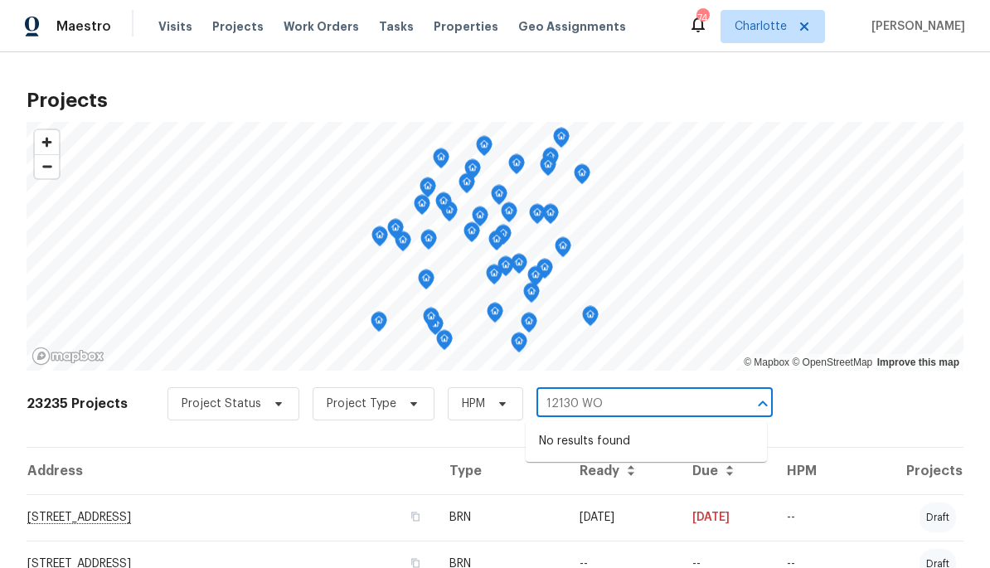
click at [667, 401] on input "12130 WO" at bounding box center [632, 404] width 190 height 26
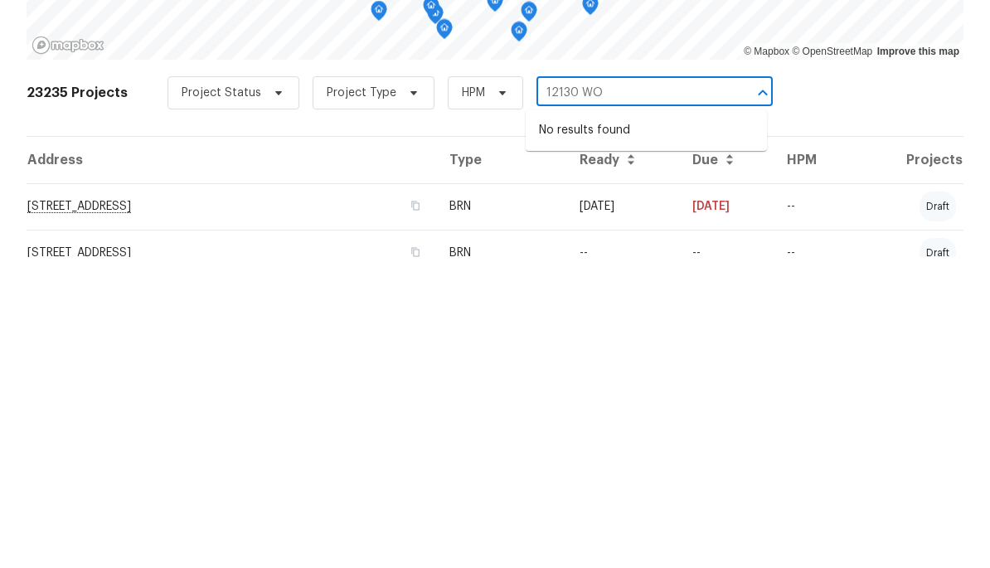
type input "12130 W"
click at [694, 428] on li "12130 Wild Garden Ct, Charlotte, NC 28269" at bounding box center [646, 441] width 241 height 27
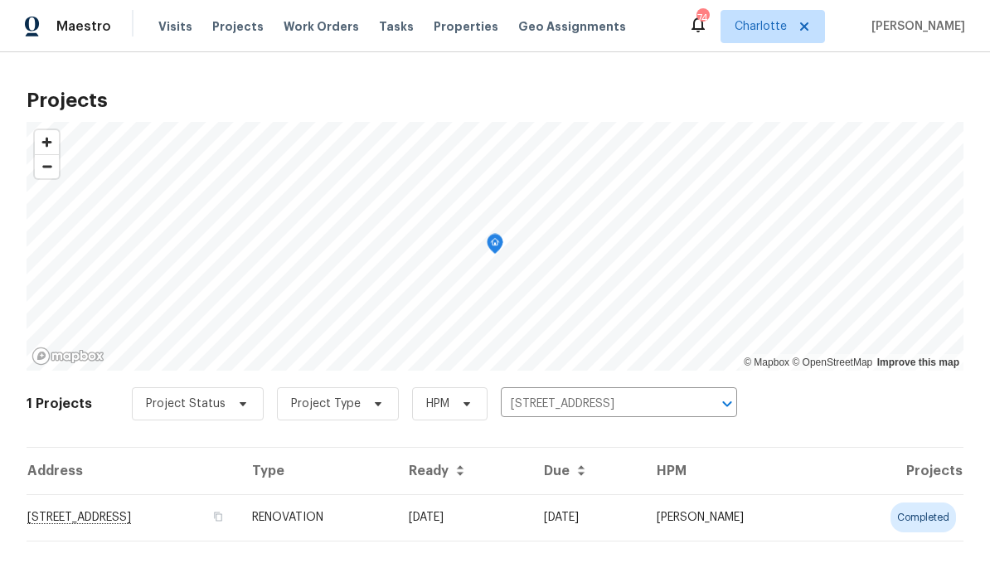
click at [239, 527] on td "12130 Wild Garden Ct, Charlotte, NC 28269" at bounding box center [133, 517] width 212 height 46
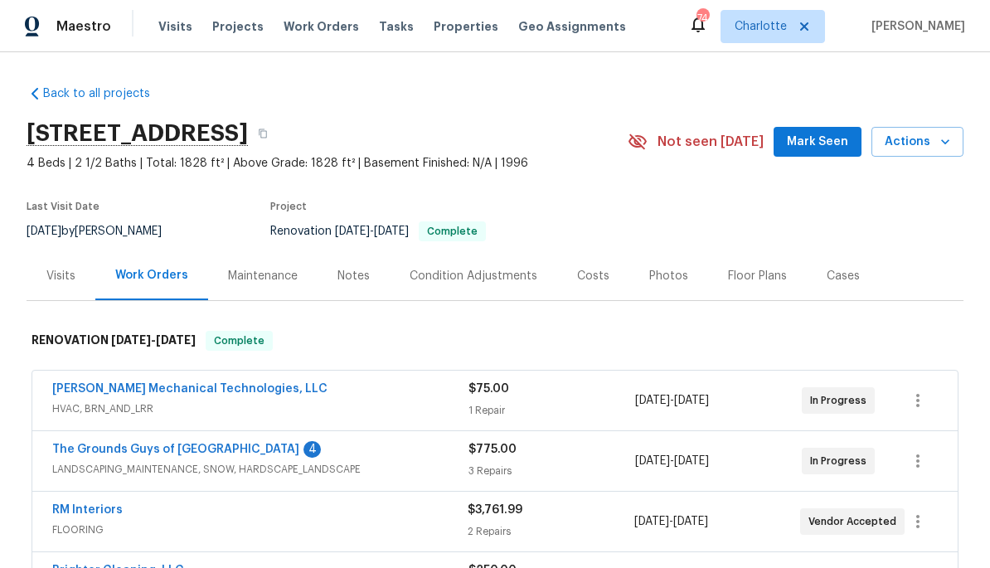
click at [585, 276] on div "Costs" at bounding box center [593, 276] width 32 height 17
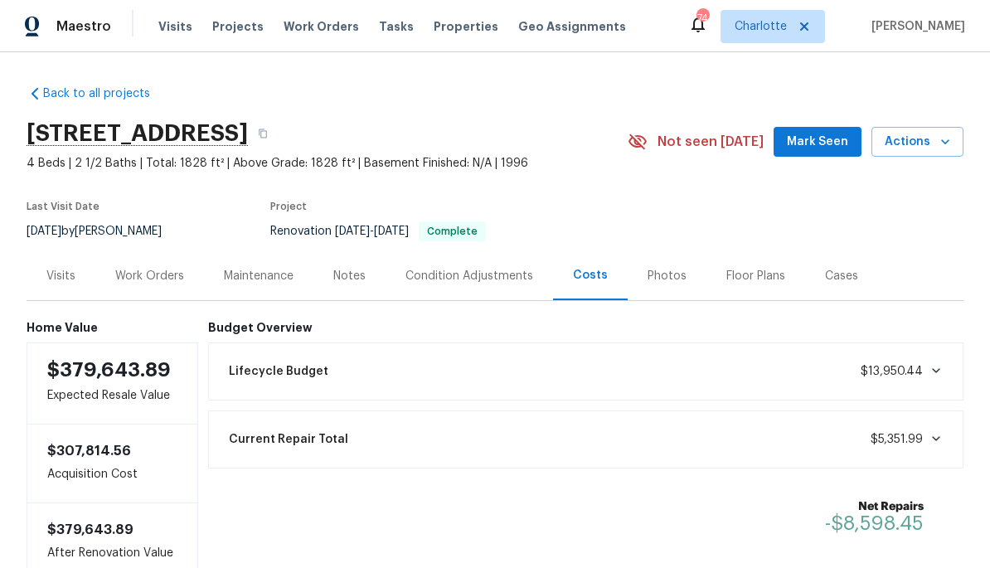
click at [172, 274] on div "Work Orders" at bounding box center [149, 276] width 69 height 17
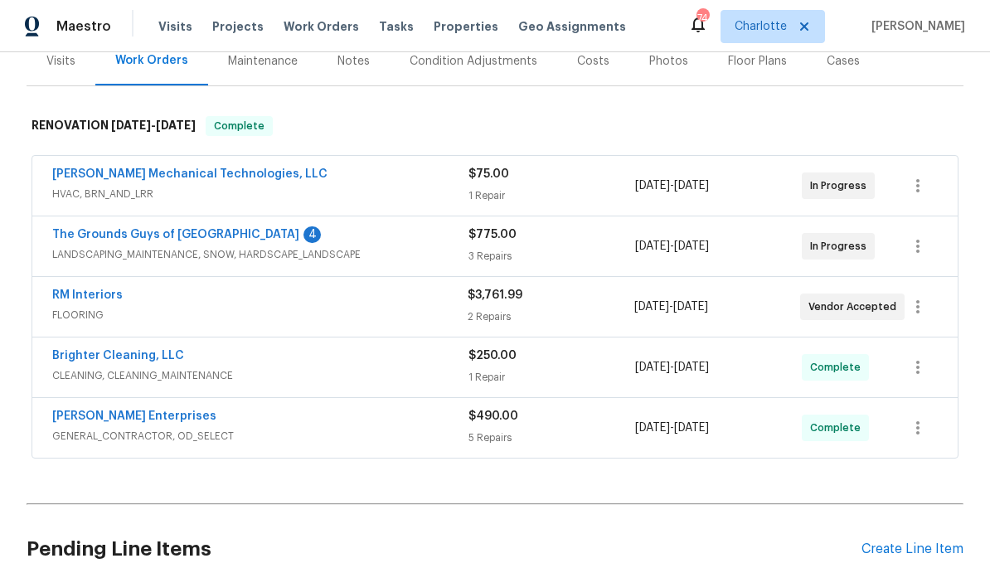
scroll to position [218, 0]
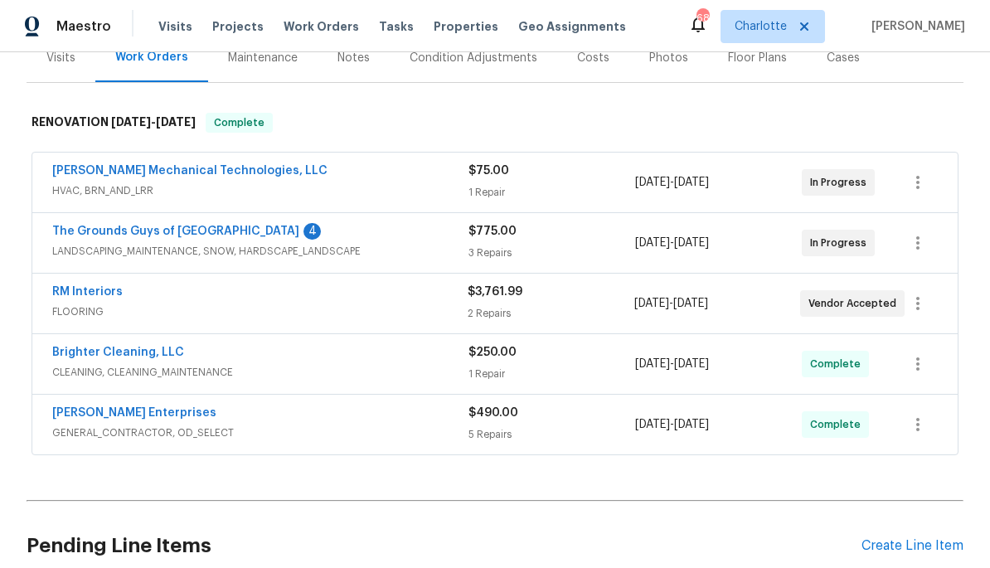
click at [250, 28] on span "Projects" at bounding box center [237, 26] width 51 height 17
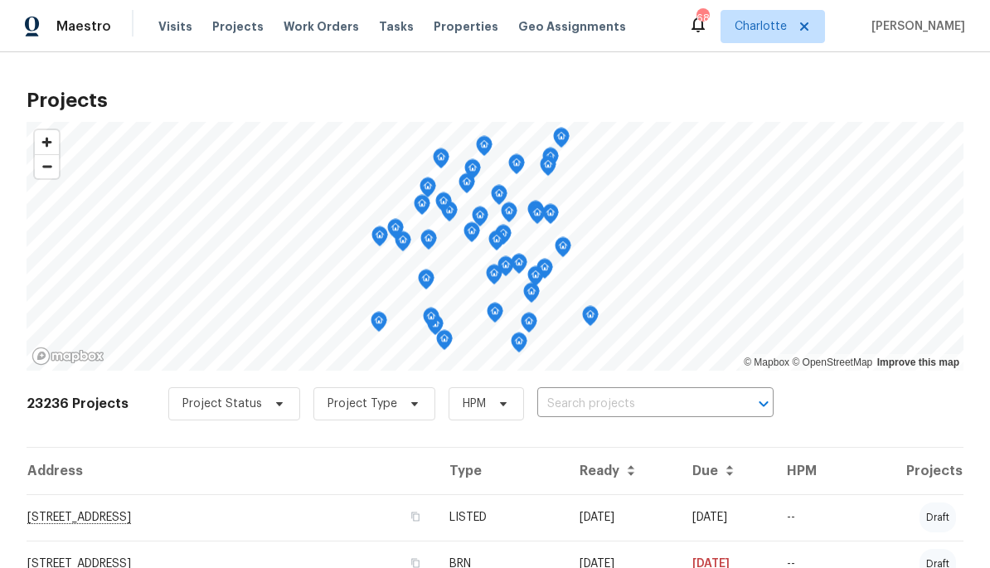
click at [673, 415] on input "text" at bounding box center [632, 404] width 190 height 26
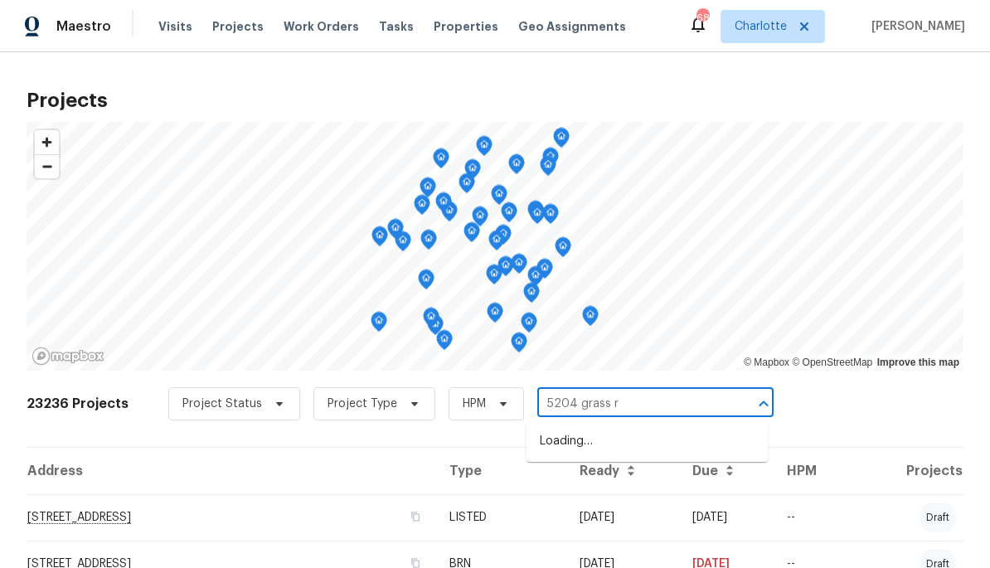
click at [671, 397] on input "5204 grass r" at bounding box center [632, 404] width 190 height 26
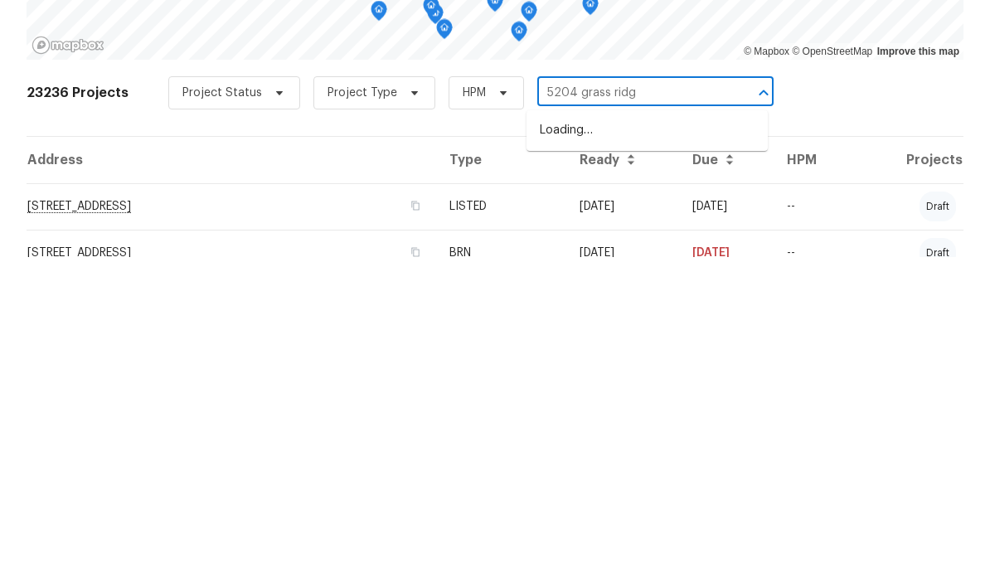
type input "5204 grass ridge"
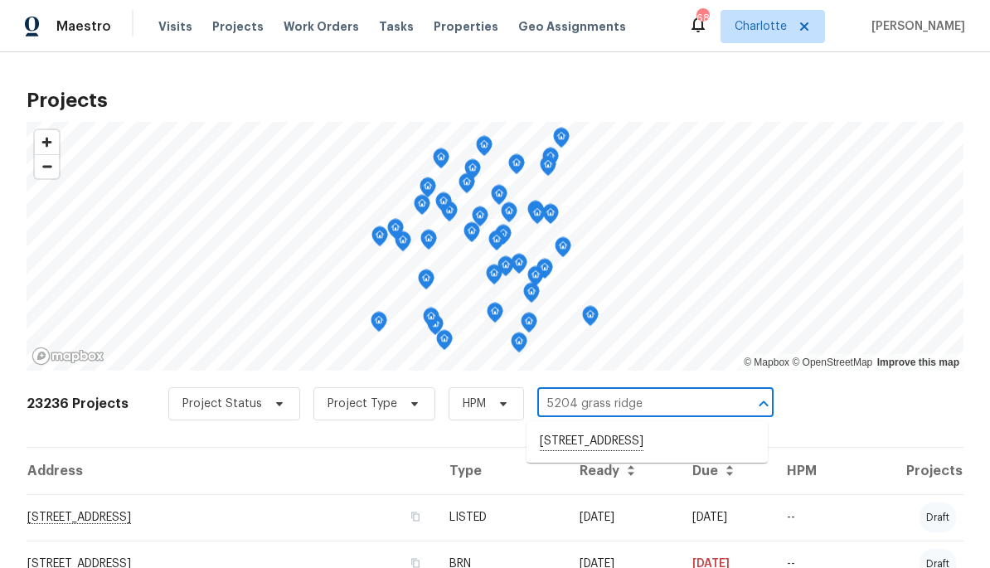
click at [615, 449] on li "5204 Grass Ridge Dr, Charlotte, NC 28216" at bounding box center [647, 442] width 241 height 28
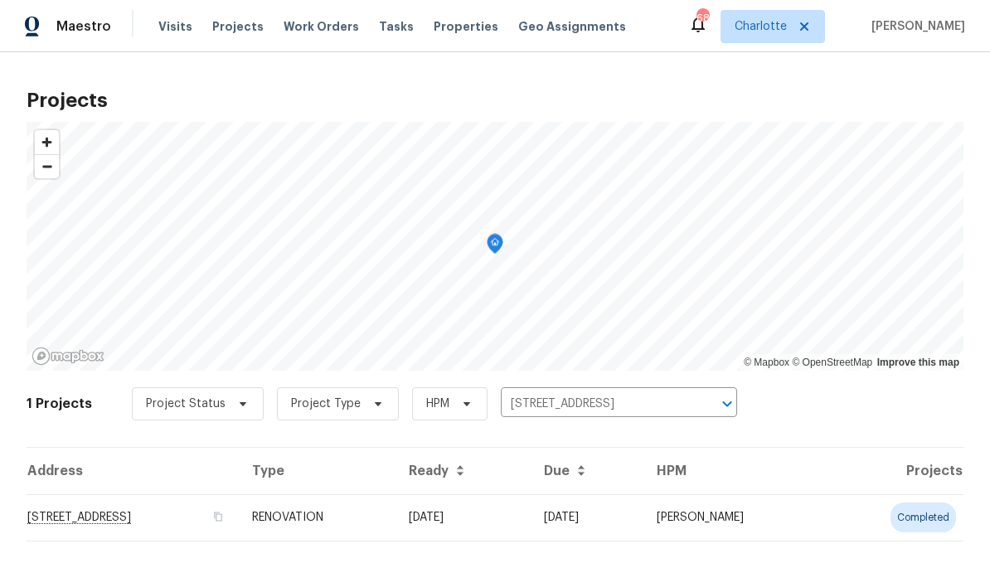
click at [239, 517] on td "5204 Grass Ridge Dr, Charlotte, NC 28216" at bounding box center [133, 517] width 212 height 46
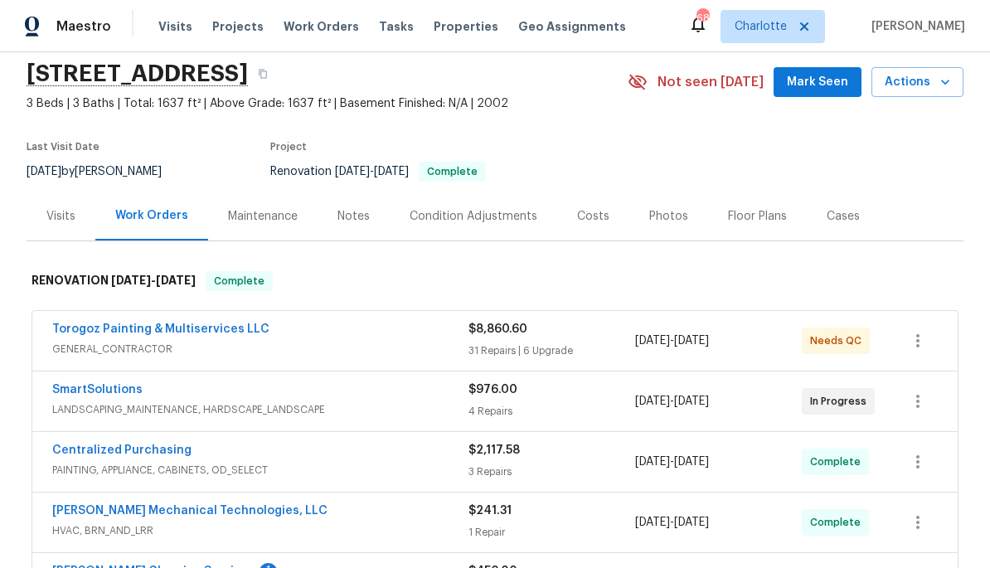
scroll to position [192, 0]
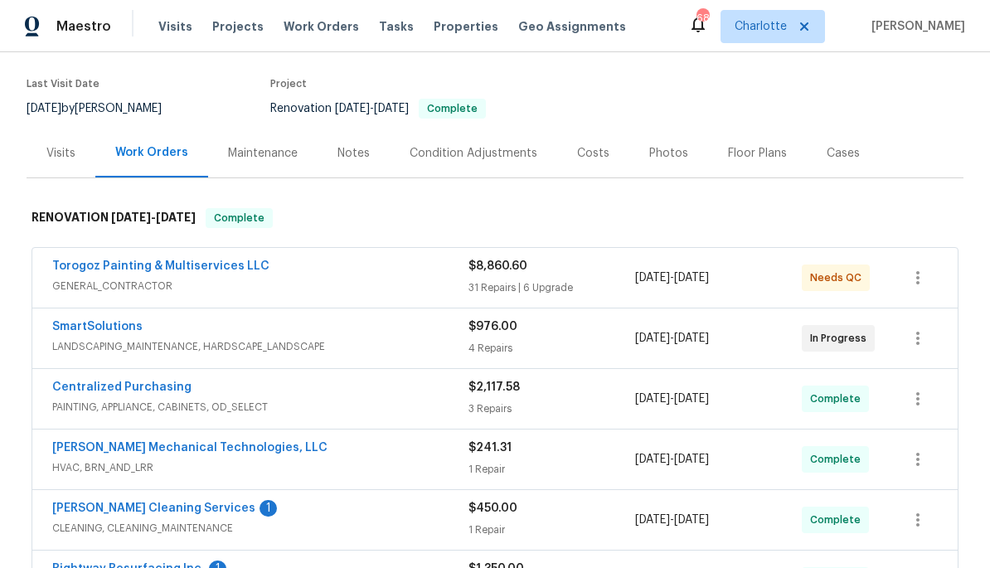
click at [590, 158] on div "Costs" at bounding box center [593, 153] width 32 height 17
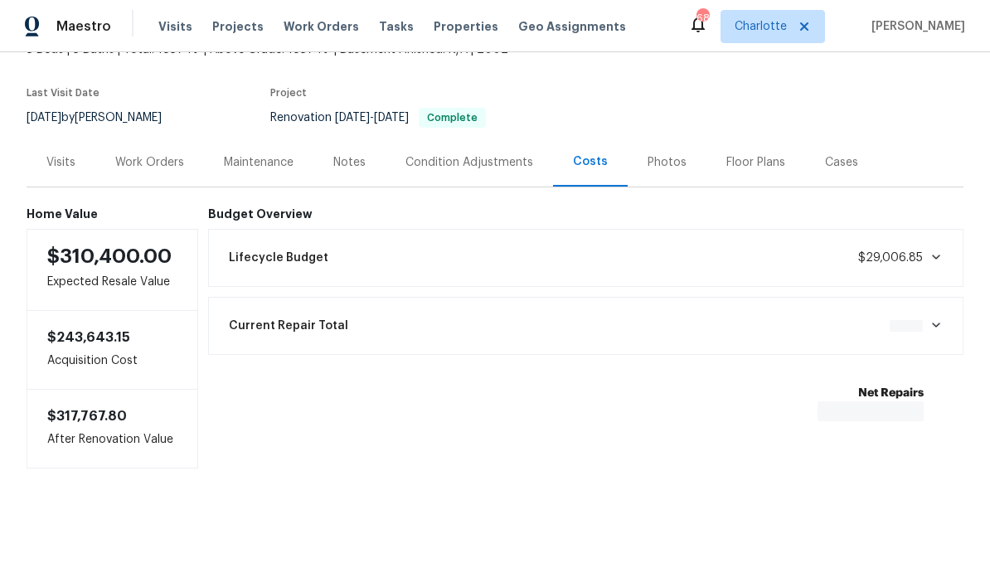
scroll to position [115, 0]
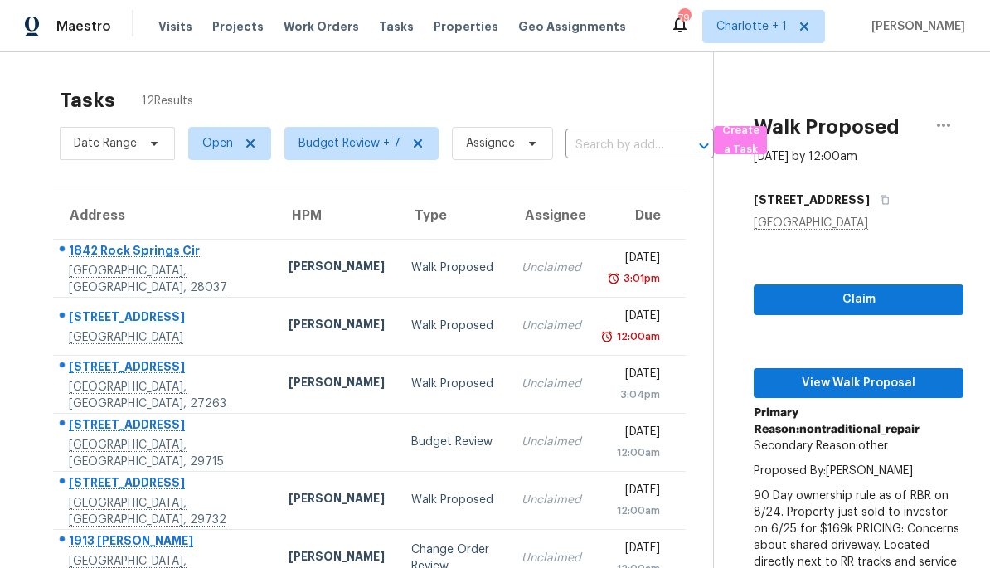
scroll to position [136, 0]
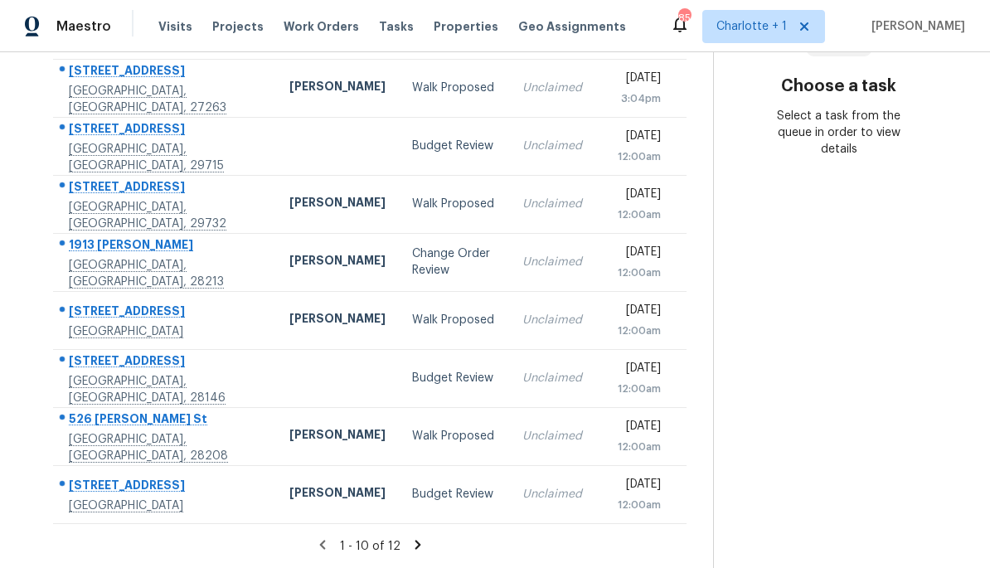
scroll to position [296, 0]
click at [416, 542] on icon at bounding box center [417, 544] width 15 height 15
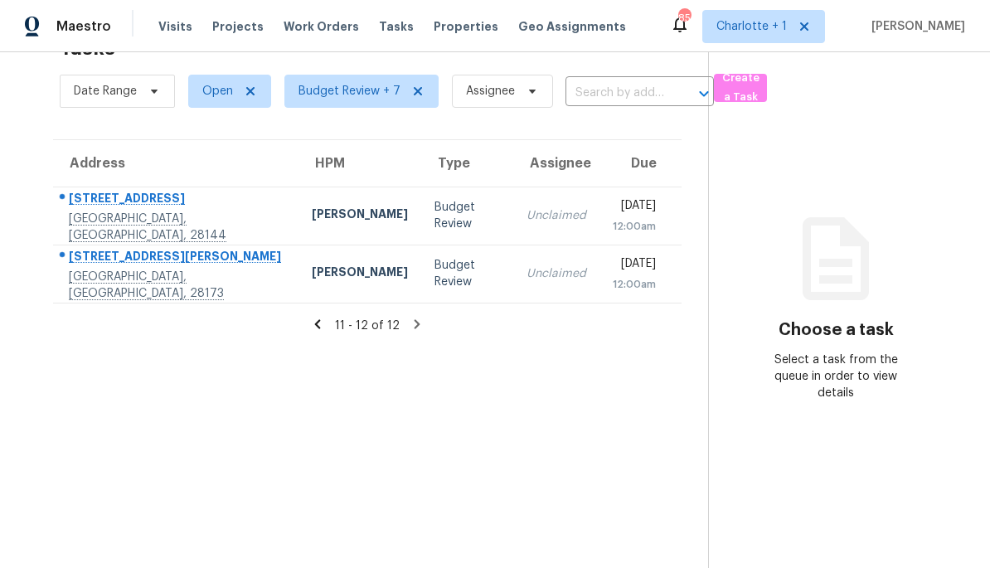
click at [312, 333] on div "11 - 12 of 12" at bounding box center [368, 325] width 682 height 17
click at [312, 329] on icon at bounding box center [317, 324] width 15 height 15
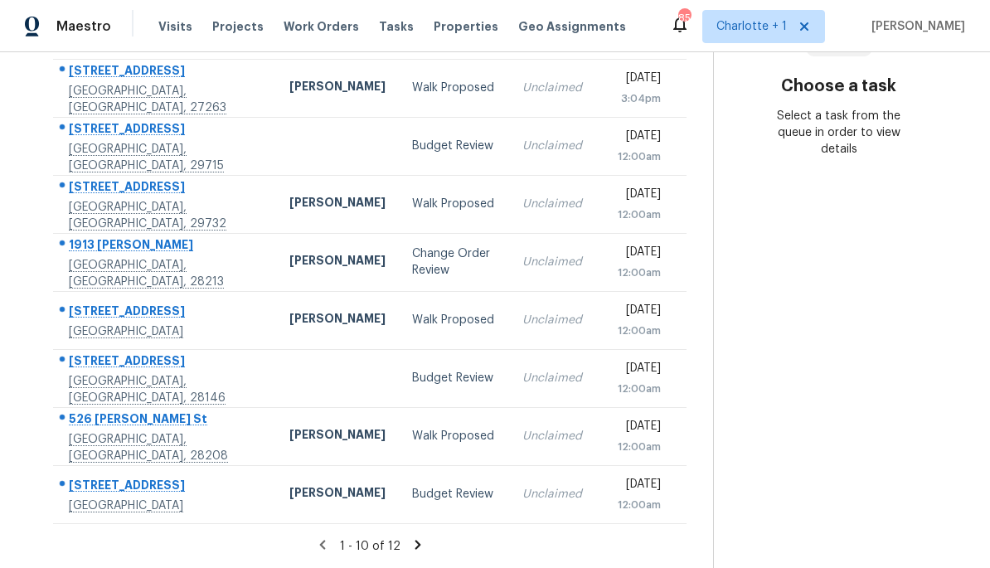
scroll to position [296, 0]
click at [210, 272] on td "1913 Nigel Ct Charlotte, NC, 28213" at bounding box center [164, 262] width 223 height 58
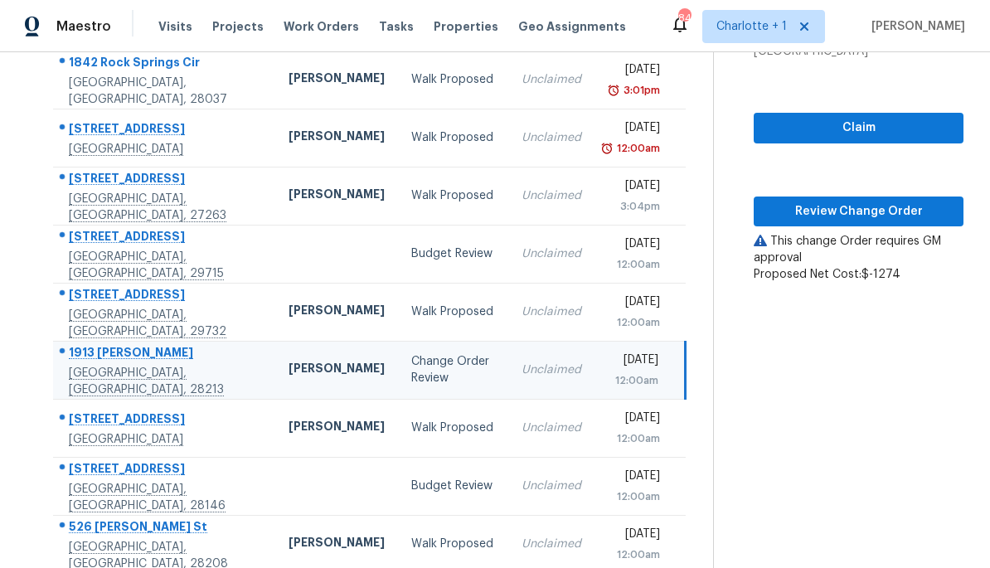
scroll to position [187, 0]
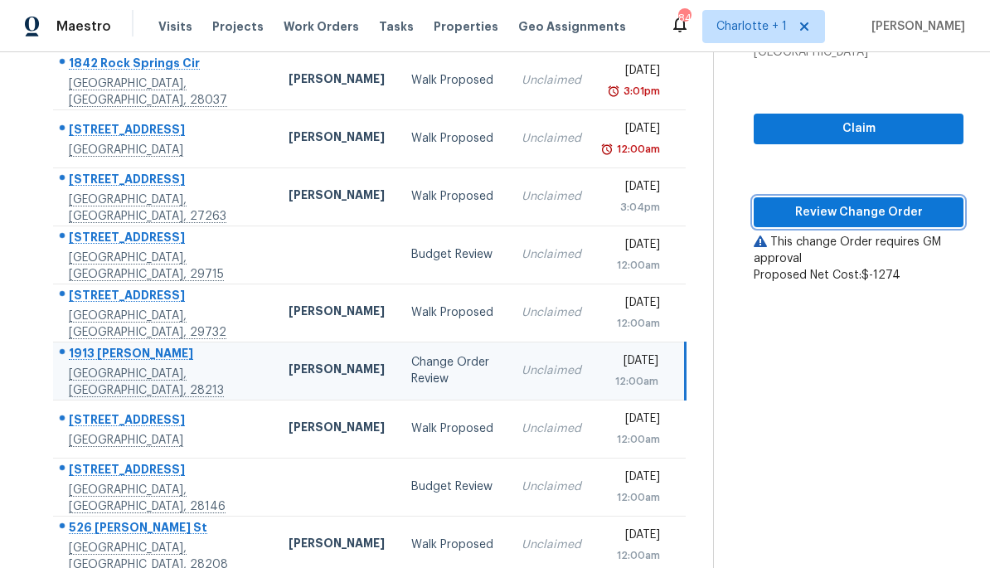
click at [872, 209] on span "Review Change Order" at bounding box center [858, 212] width 183 height 21
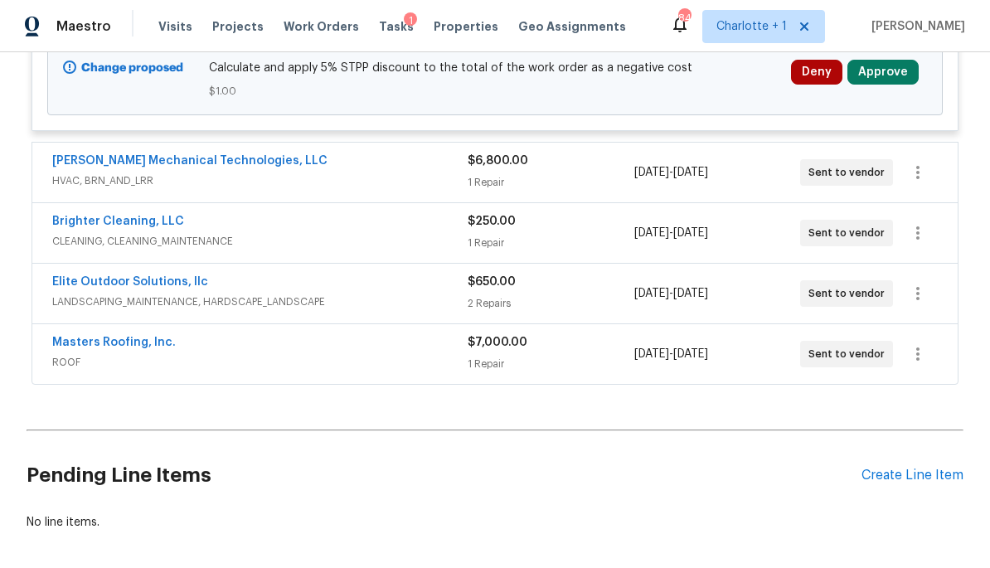
scroll to position [385, 0]
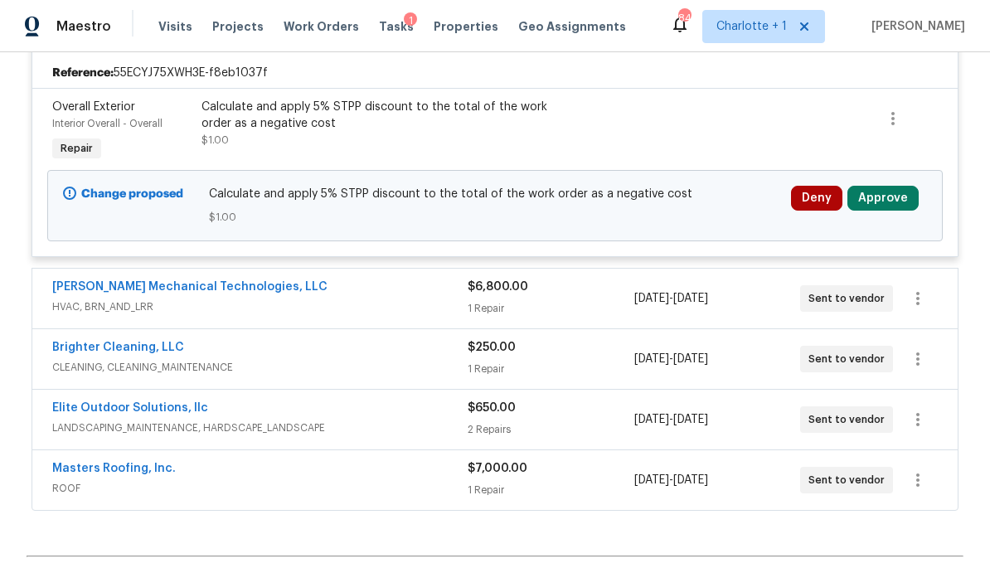
click at [338, 299] on div "[PERSON_NAME] Mechanical Technologies, LLC" at bounding box center [259, 289] width 415 height 20
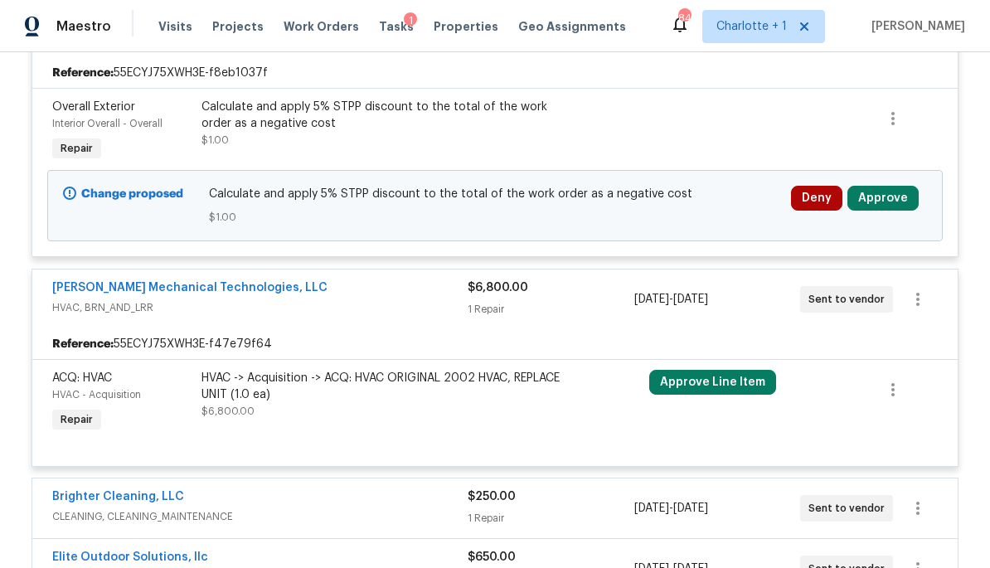
click at [318, 307] on span "HVAC, BRN_AND_LRR" at bounding box center [259, 307] width 415 height 17
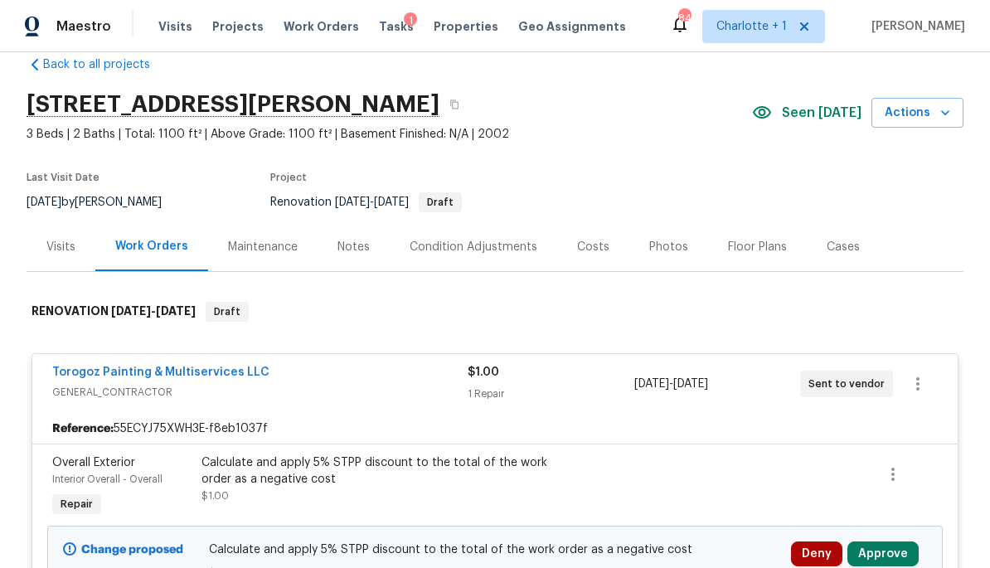
scroll to position [14, 0]
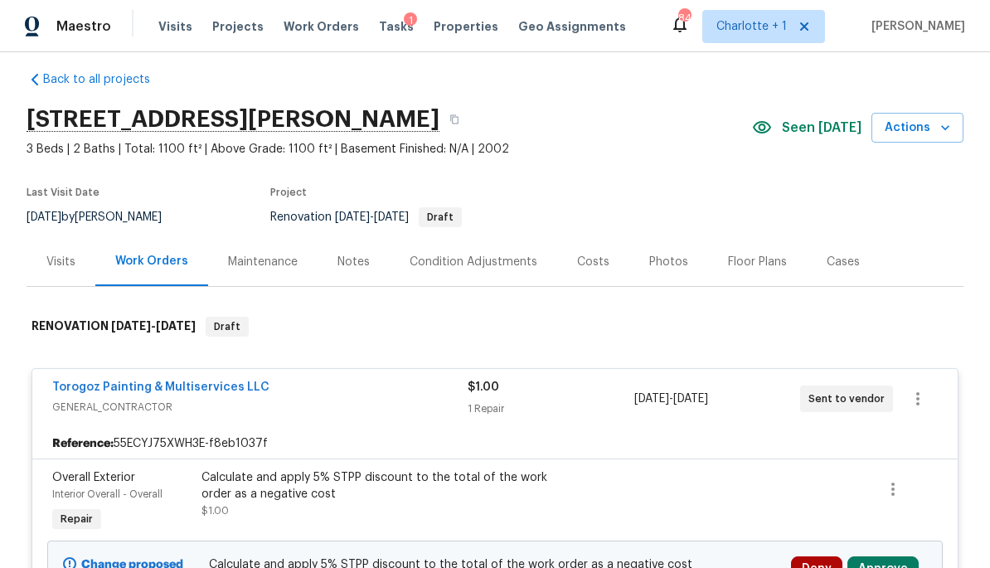
click at [440, 261] on div "Condition Adjustments" at bounding box center [474, 262] width 128 height 17
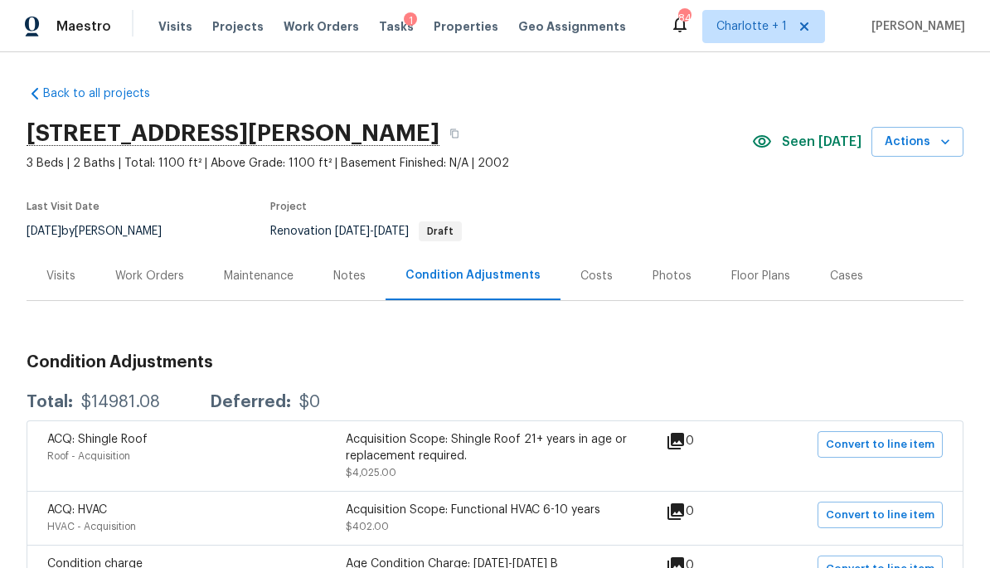
click at [340, 270] on div "Notes" at bounding box center [349, 276] width 32 height 17
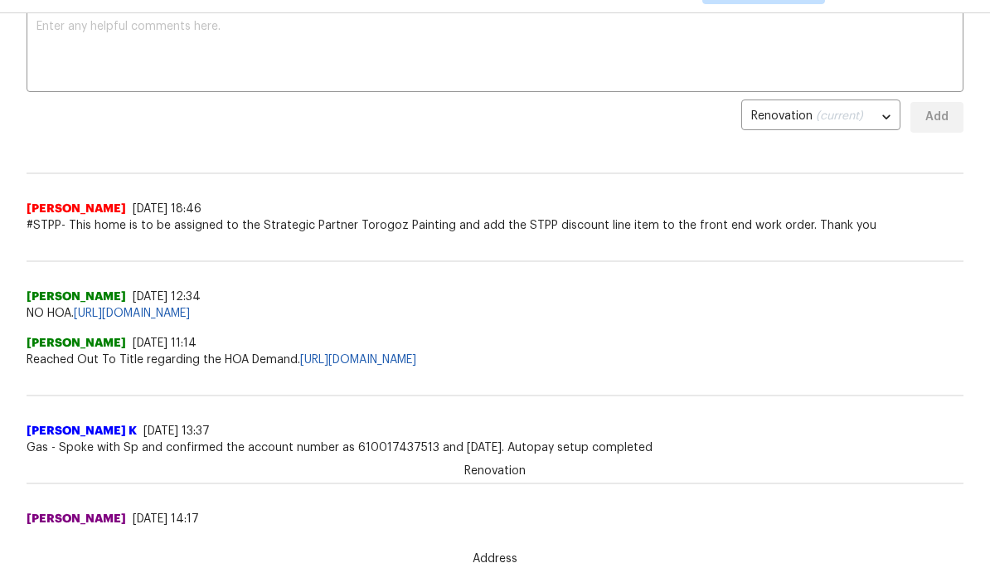
scroll to position [304, 0]
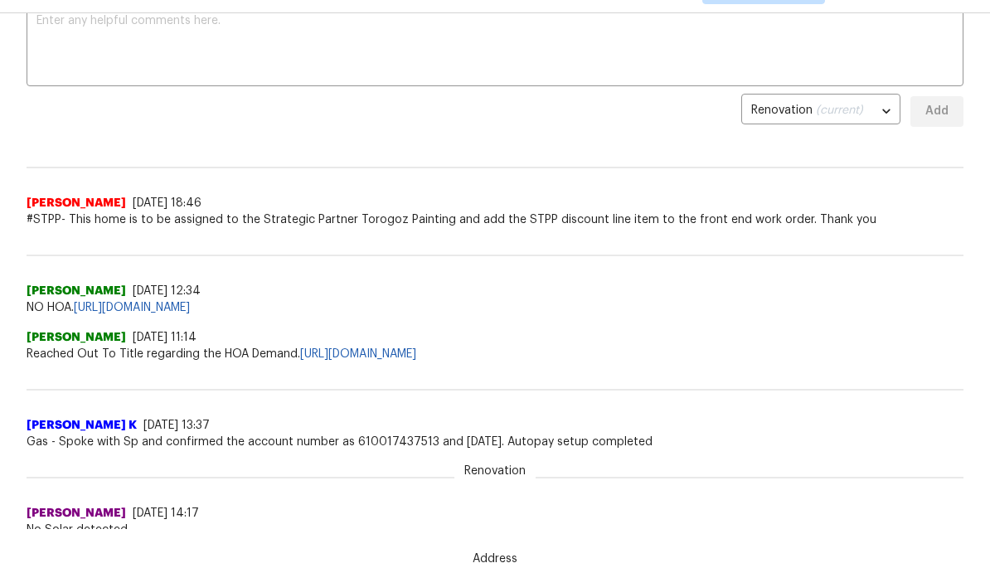
click at [870, 121] on body "Maestro Visits Projects Work Orders Tasks 1 Properties Geo Assignments 84 Charl…" at bounding box center [495, 245] width 990 height 568
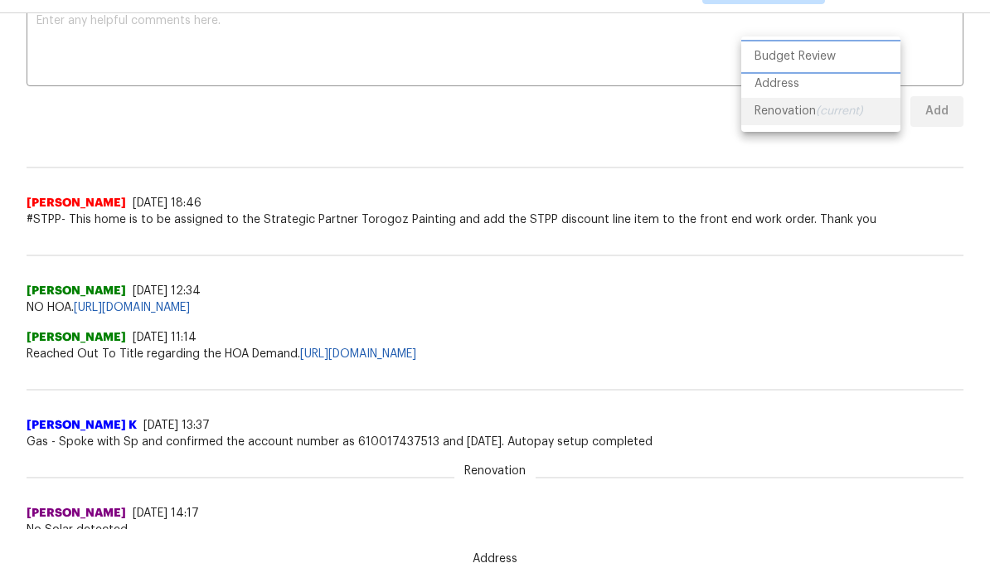
click at [823, 60] on li "Budget Review" at bounding box center [820, 56] width 159 height 27
type input "budget_review"
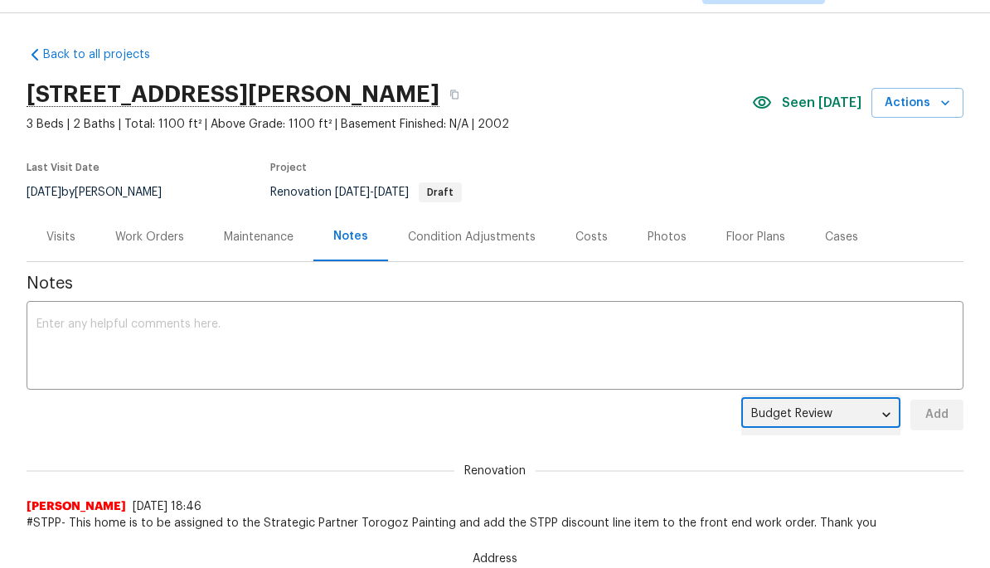
scroll to position [0, 0]
click at [138, 245] on div "Work Orders" at bounding box center [149, 237] width 69 height 17
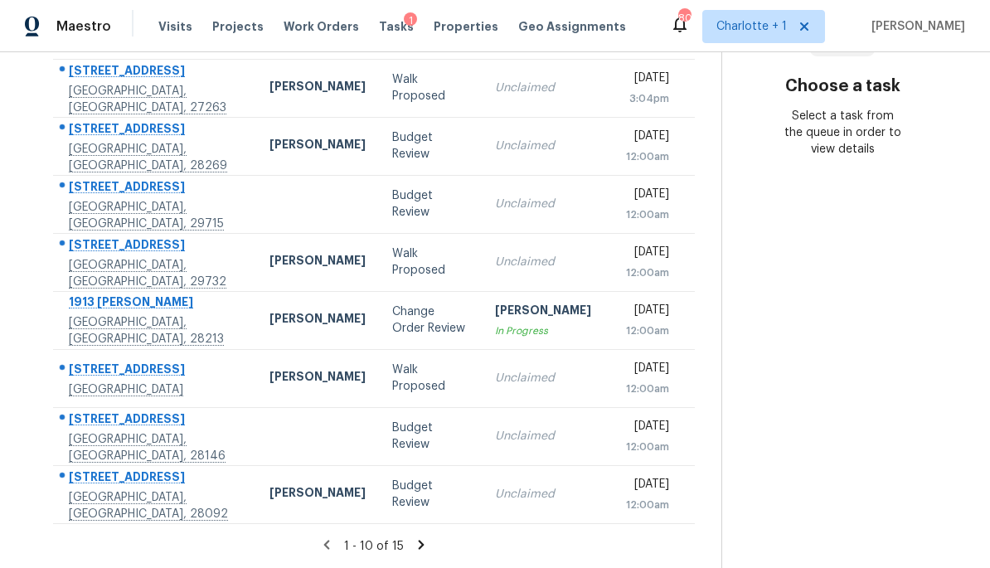
scroll to position [296, 0]
click at [392, 320] on div "Change Order Review" at bounding box center [430, 320] width 76 height 33
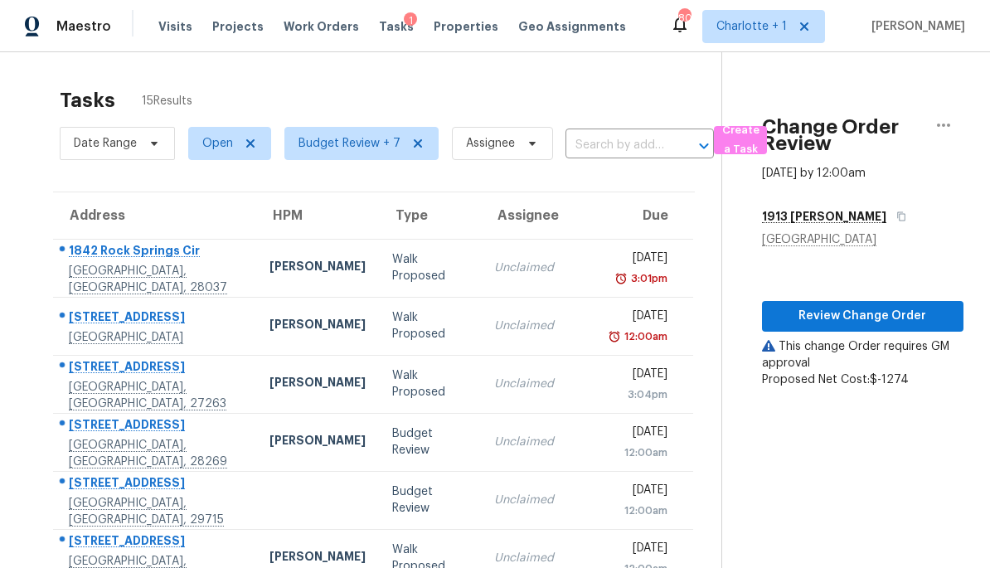
scroll to position [0, 0]
click at [861, 315] on span "Review Change Order" at bounding box center [862, 316] width 175 height 21
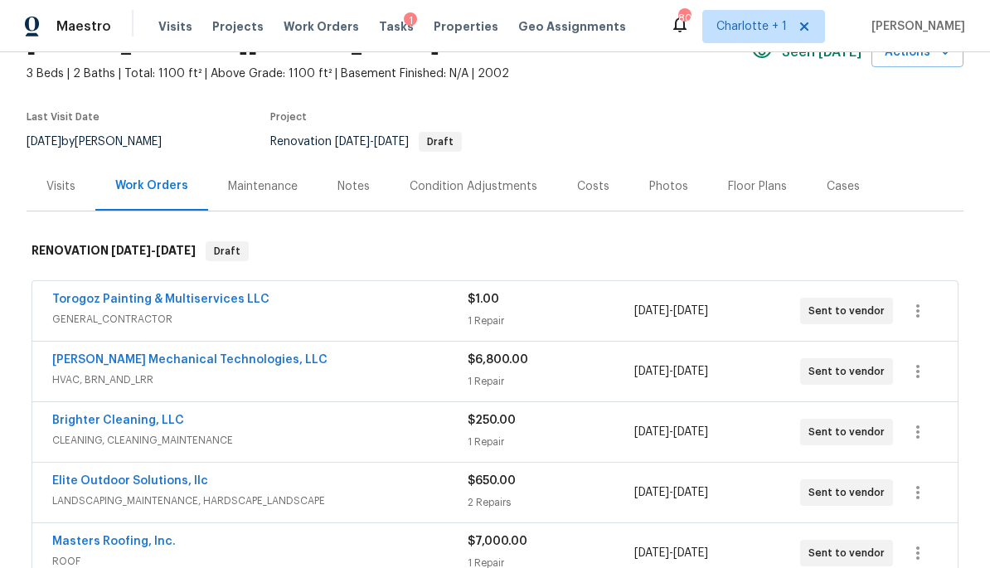
scroll to position [324, 0]
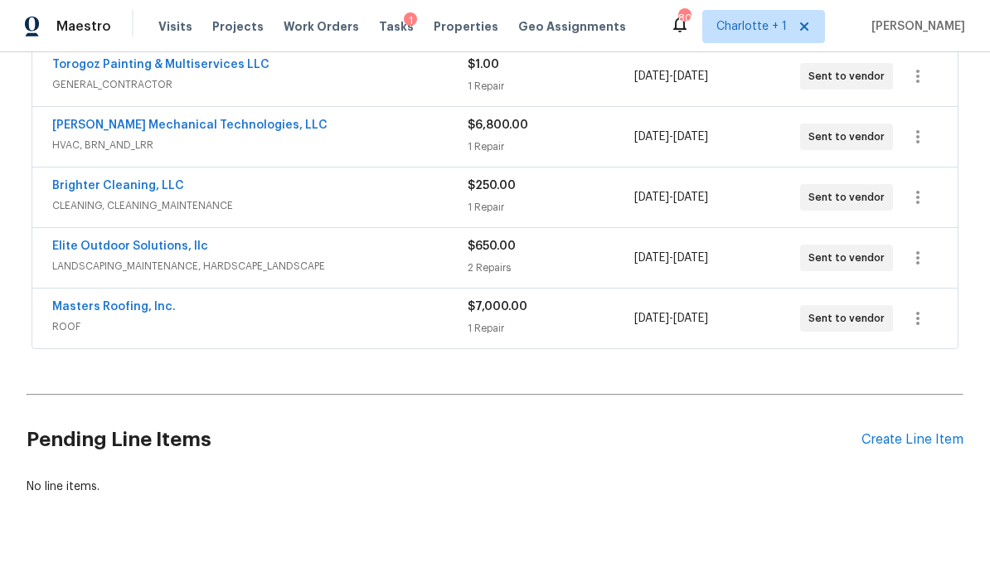
click at [393, 90] on span "GENERAL_CONTRACTOR" at bounding box center [259, 84] width 415 height 17
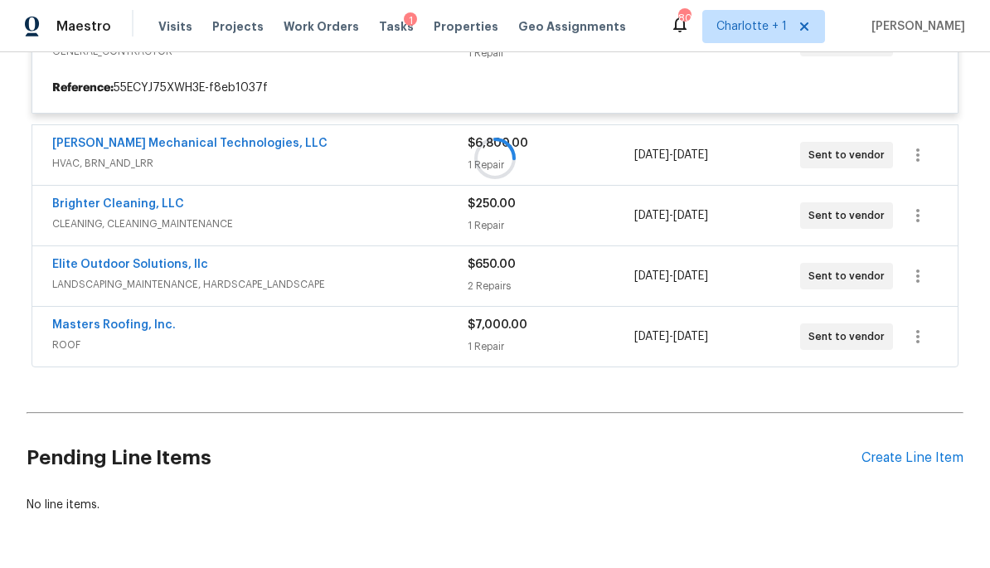
scroll to position [372, 0]
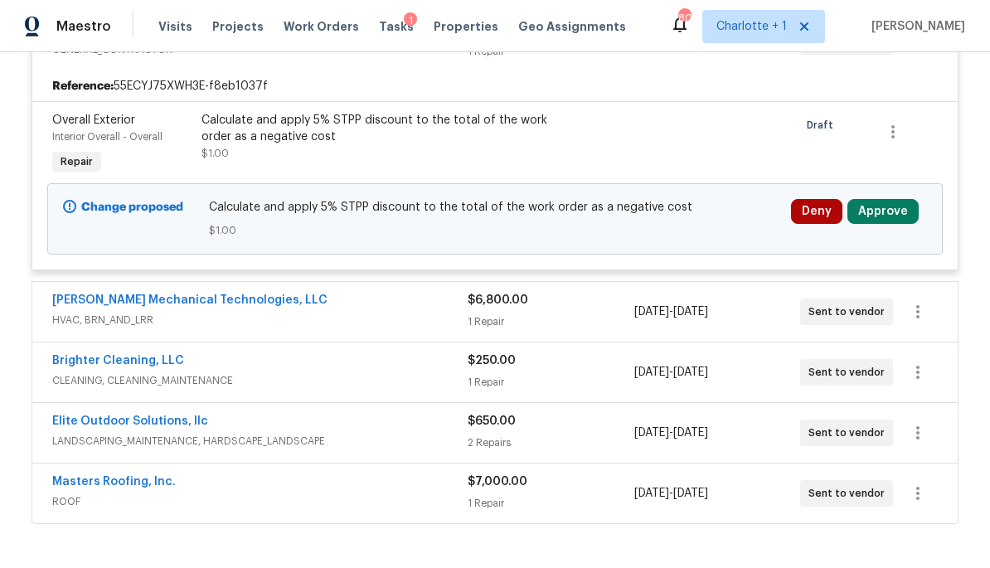
click at [893, 211] on button "Approve" at bounding box center [883, 211] width 71 height 25
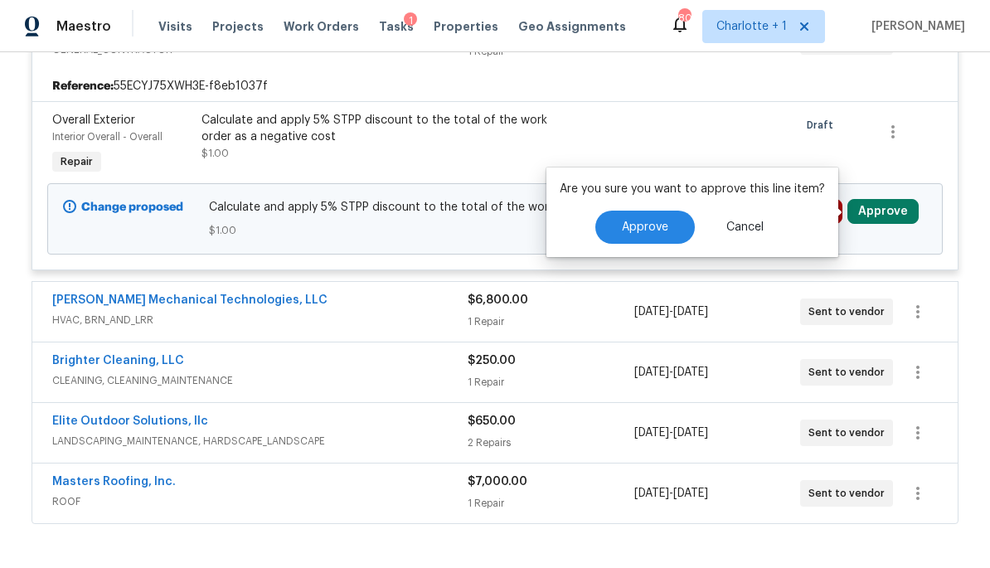
click at [672, 225] on button "Approve" at bounding box center [645, 227] width 100 height 33
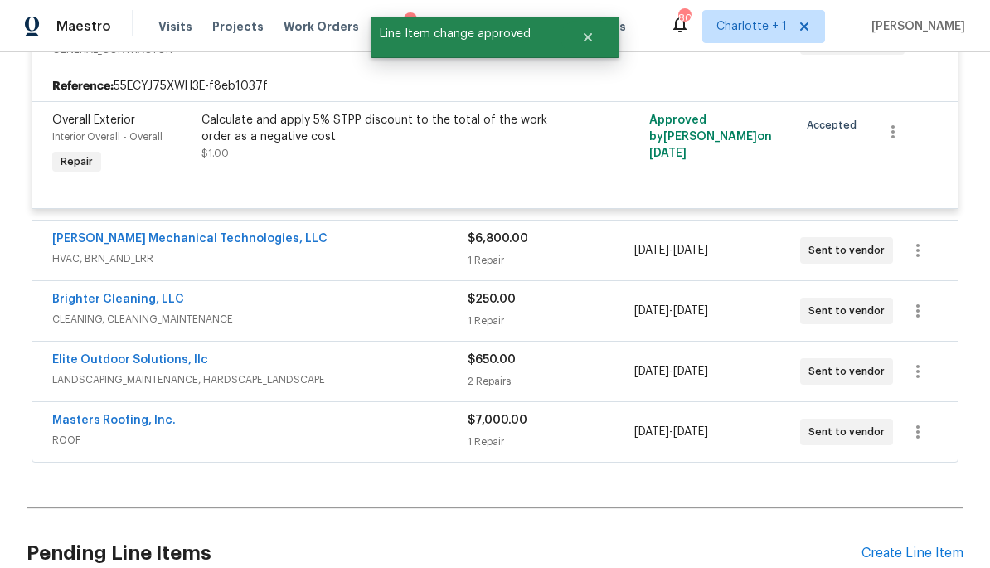
click at [425, 319] on span "CLEANING, CLEANING_MAINTENANCE" at bounding box center [259, 319] width 415 height 17
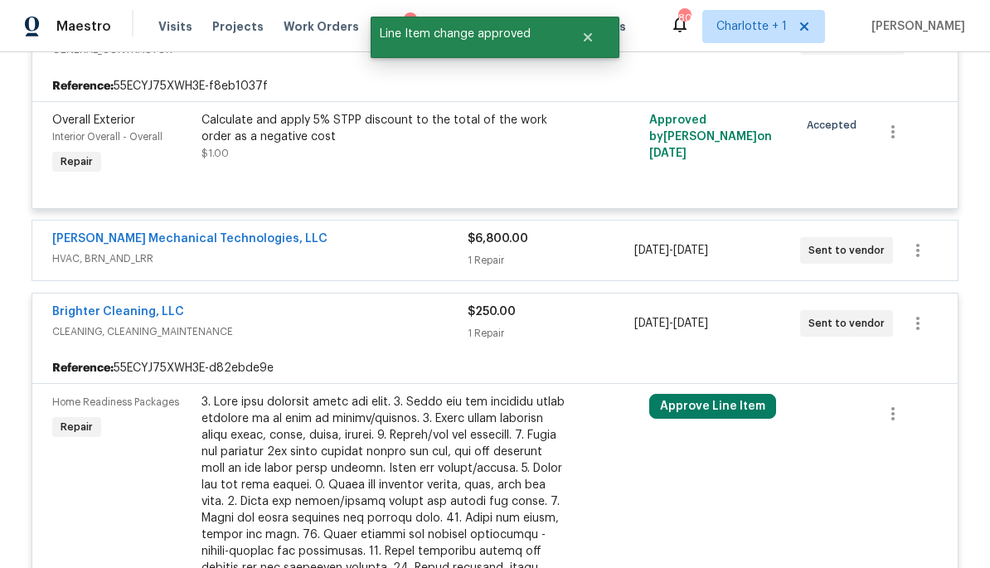
click at [798, 425] on div at bounding box center [831, 543] width 75 height 308
click at [769, 402] on button "Approve Line Item" at bounding box center [712, 406] width 127 height 25
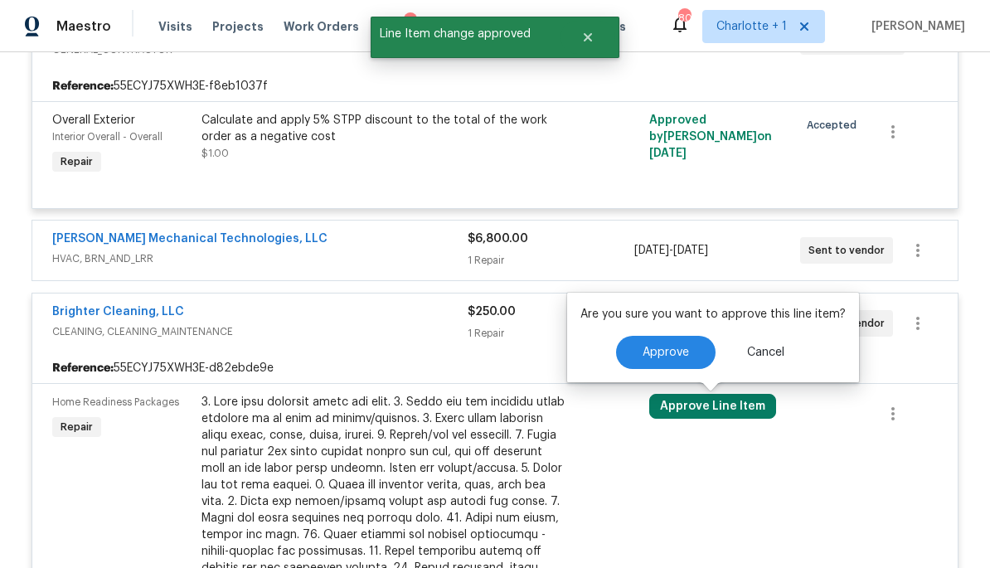
click at [678, 352] on span "Approve" at bounding box center [666, 353] width 46 height 12
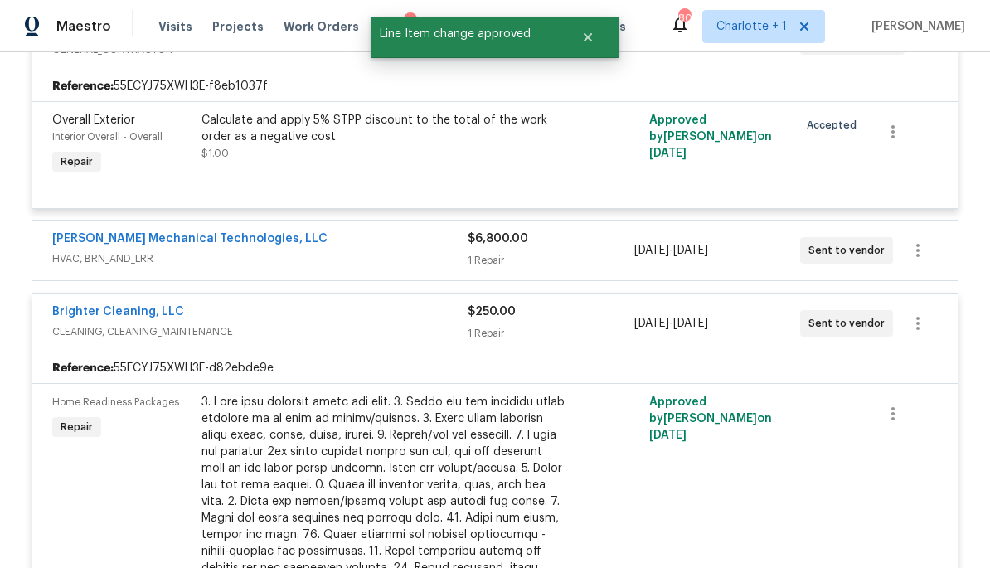
click at [424, 250] on div "[PERSON_NAME] Mechanical Technologies, LLC" at bounding box center [259, 241] width 415 height 20
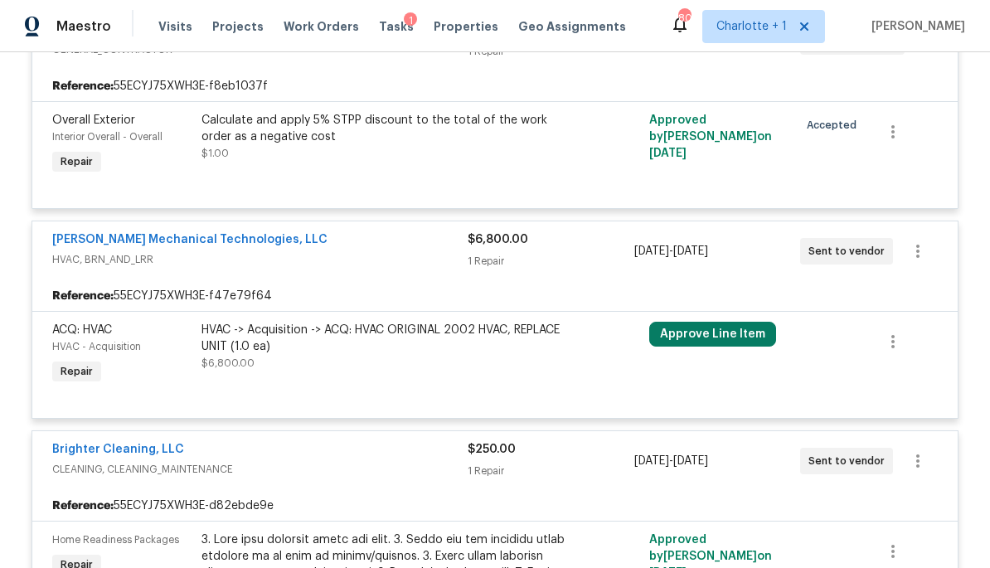
click at [752, 340] on button "Approve Line Item" at bounding box center [712, 334] width 127 height 25
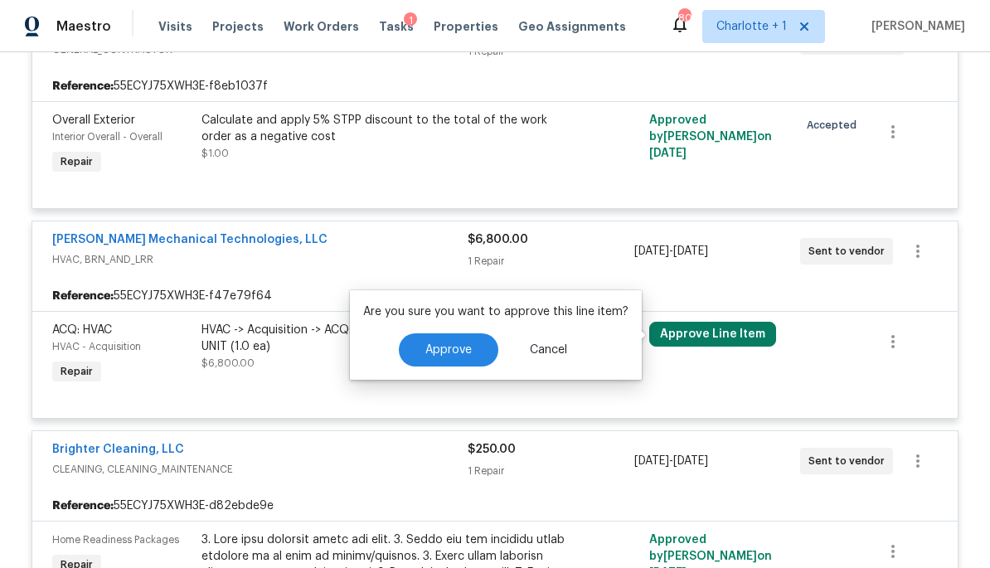
click at [745, 337] on button "Approve Line Item" at bounding box center [712, 334] width 127 height 25
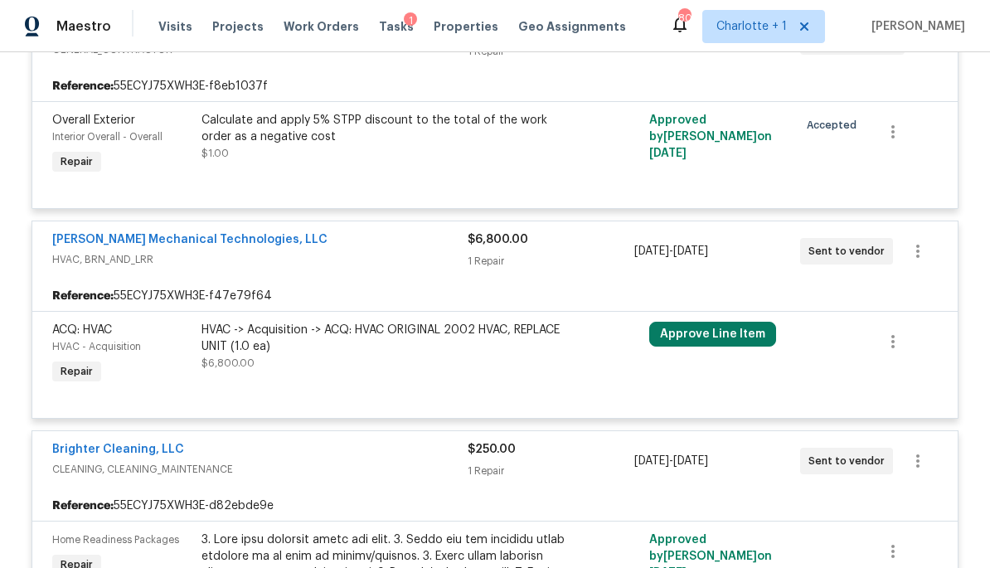
click at [751, 340] on button "Approve Line Item" at bounding box center [712, 334] width 127 height 25
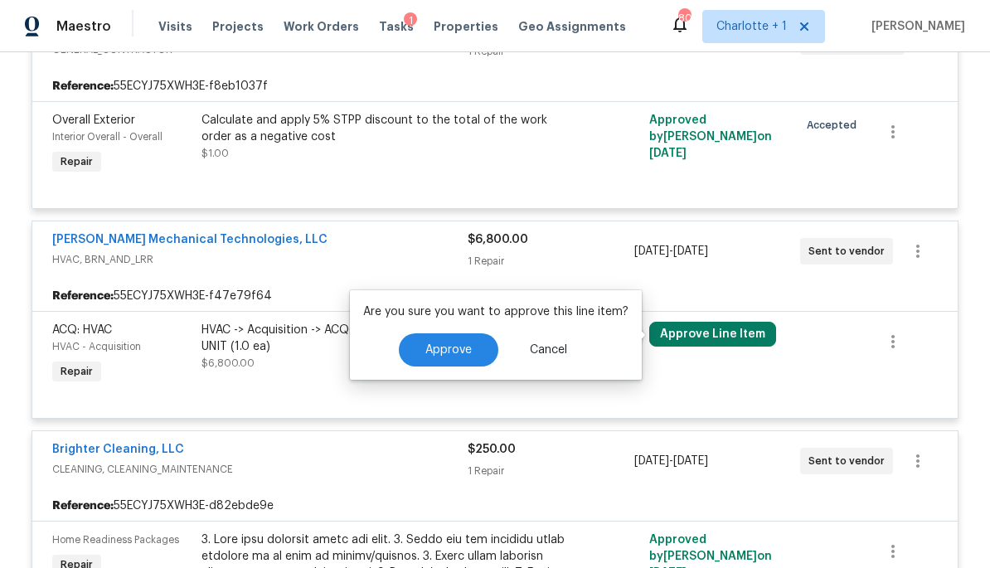
click at [449, 364] on button "Approve" at bounding box center [449, 349] width 100 height 33
